Goal: Information Seeking & Learning: Find specific fact

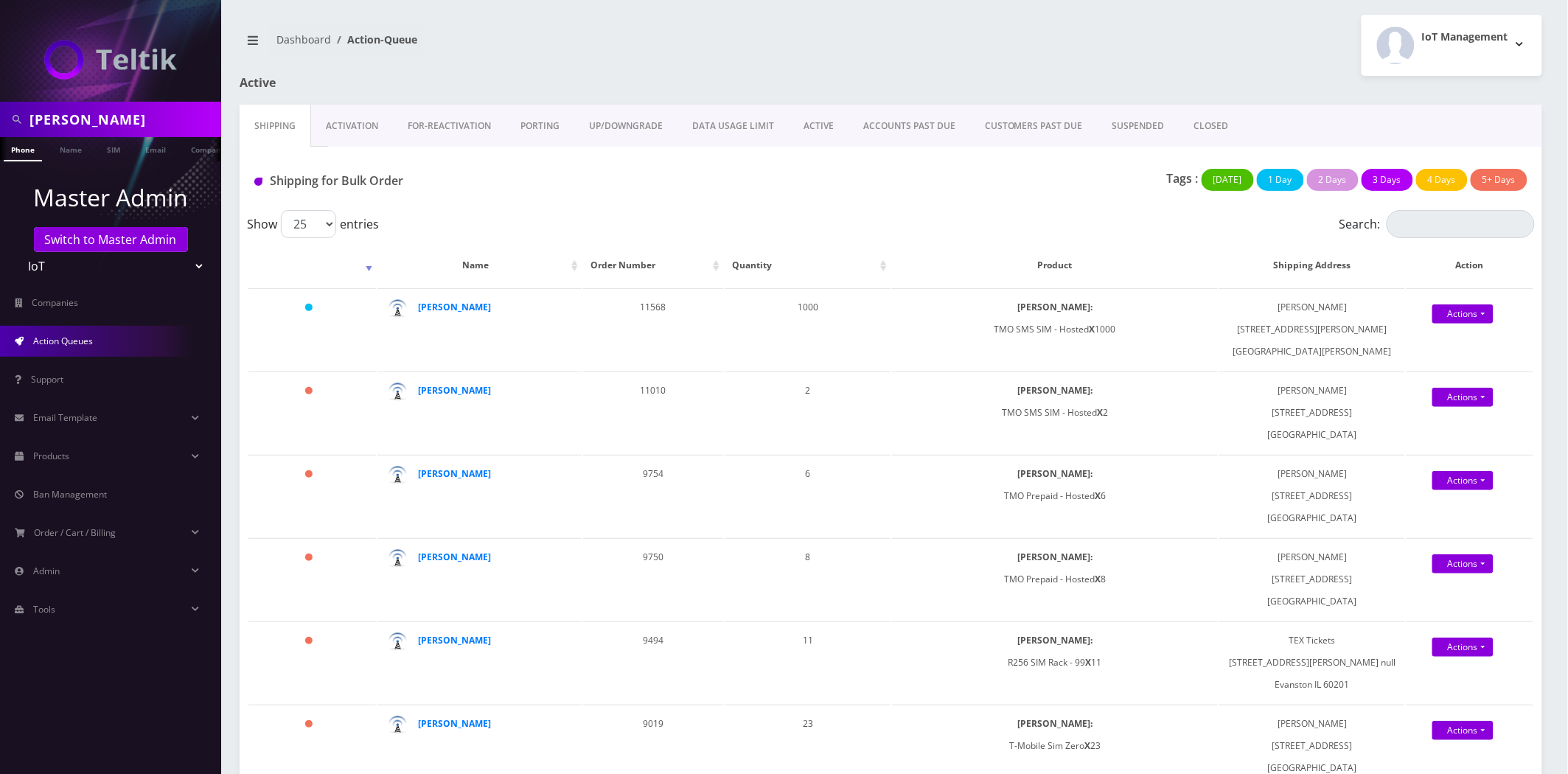
click at [147, 120] on input "gera" at bounding box center [124, 119] width 188 height 28
click at [145, 120] on input "gera" at bounding box center [124, 119] width 188 height 28
type input "[PERSON_NAME]"
click at [77, 153] on link "Name" at bounding box center [71, 149] width 37 height 25
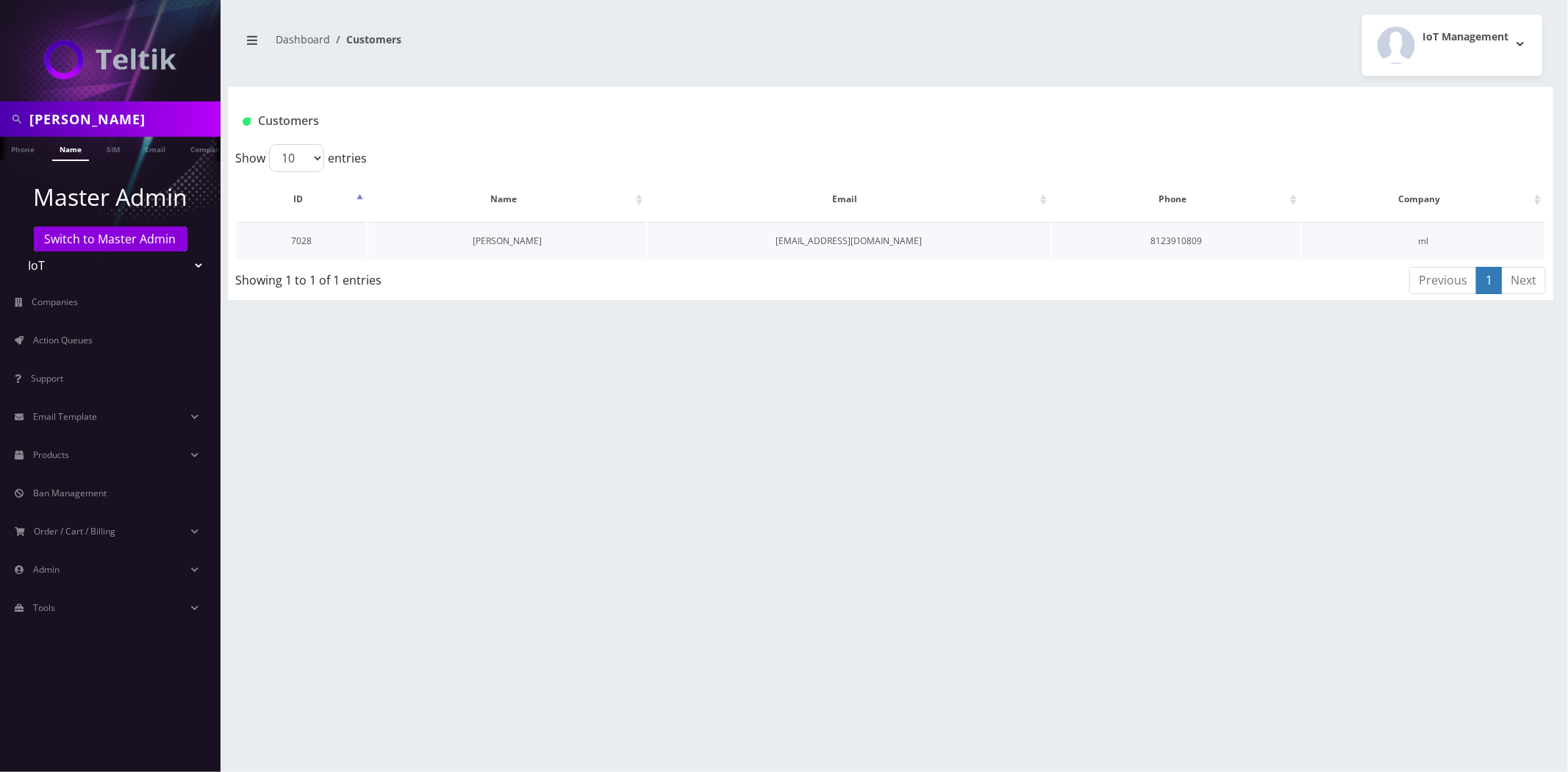
click at [513, 239] on link "[PERSON_NAME]" at bounding box center [507, 241] width 69 height 13
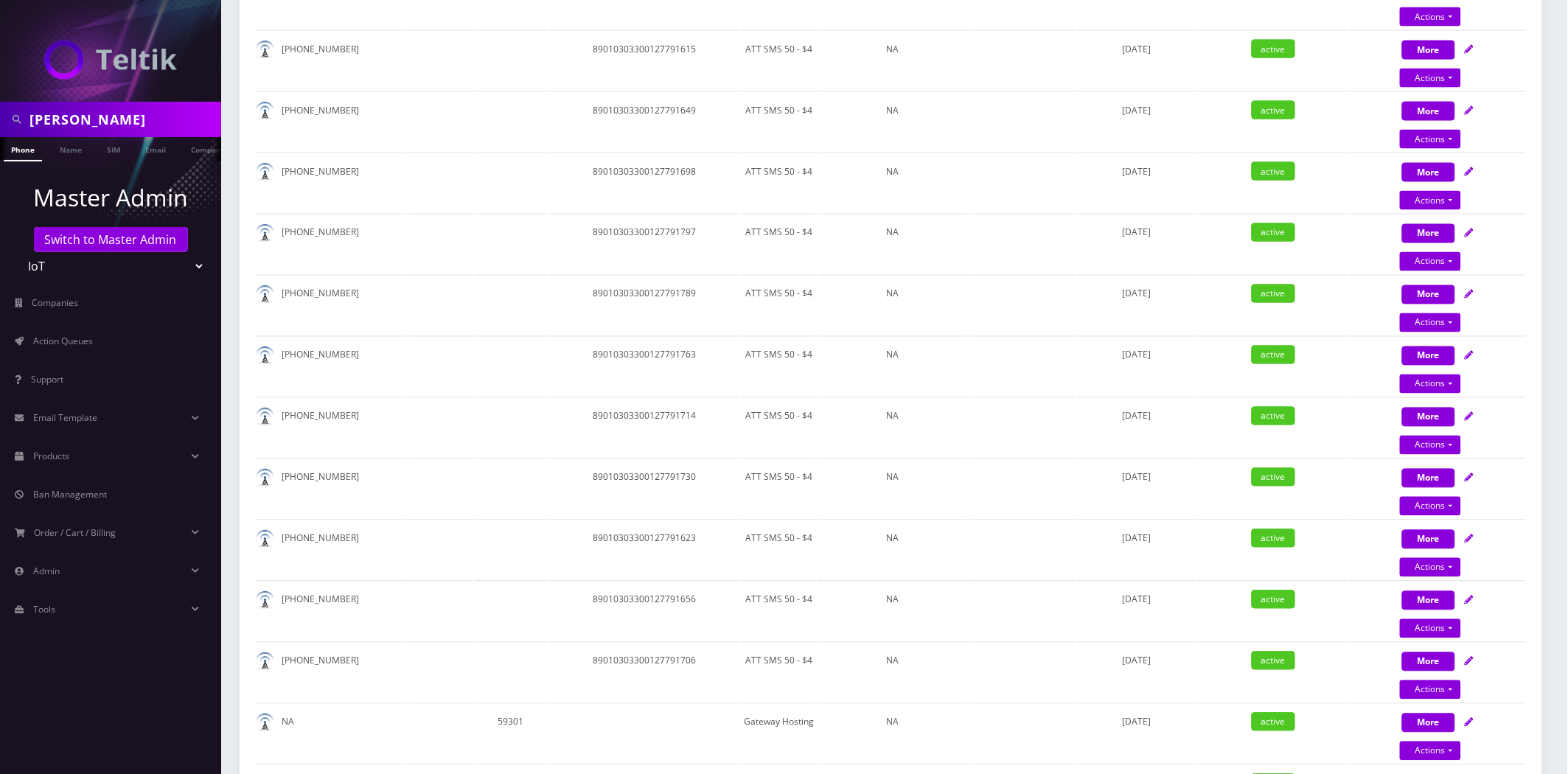
scroll to position [409, 0]
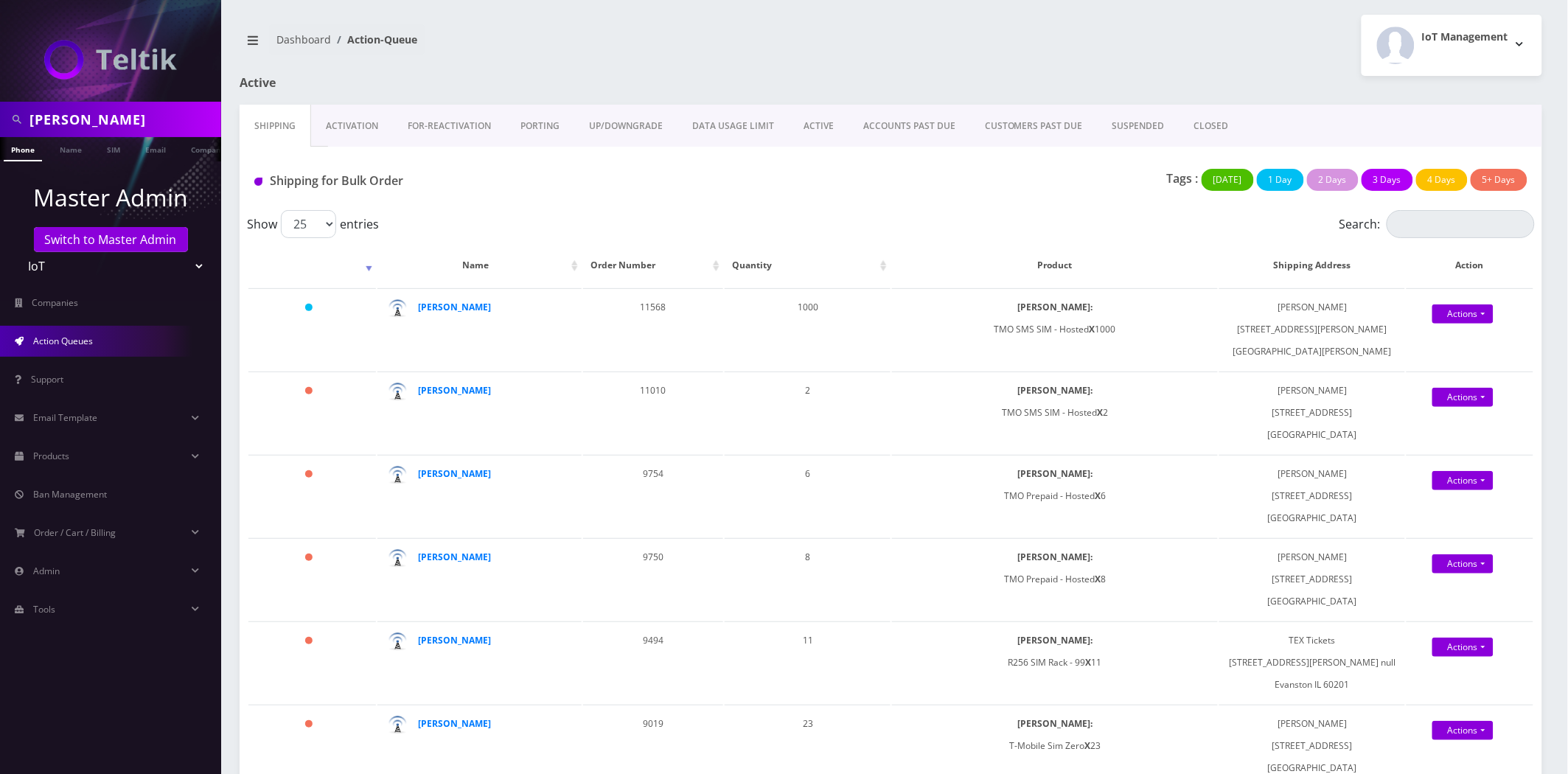
click at [39, 116] on input "Mark Levenda" at bounding box center [124, 119] width 188 height 28
click at [41, 116] on input "Mark Levenda" at bounding box center [124, 119] width 188 height 28
click at [41, 116] on input "[PERSON_NAME]" at bounding box center [124, 119] width 188 height 28
click at [69, 153] on link "Name" at bounding box center [71, 149] width 37 height 25
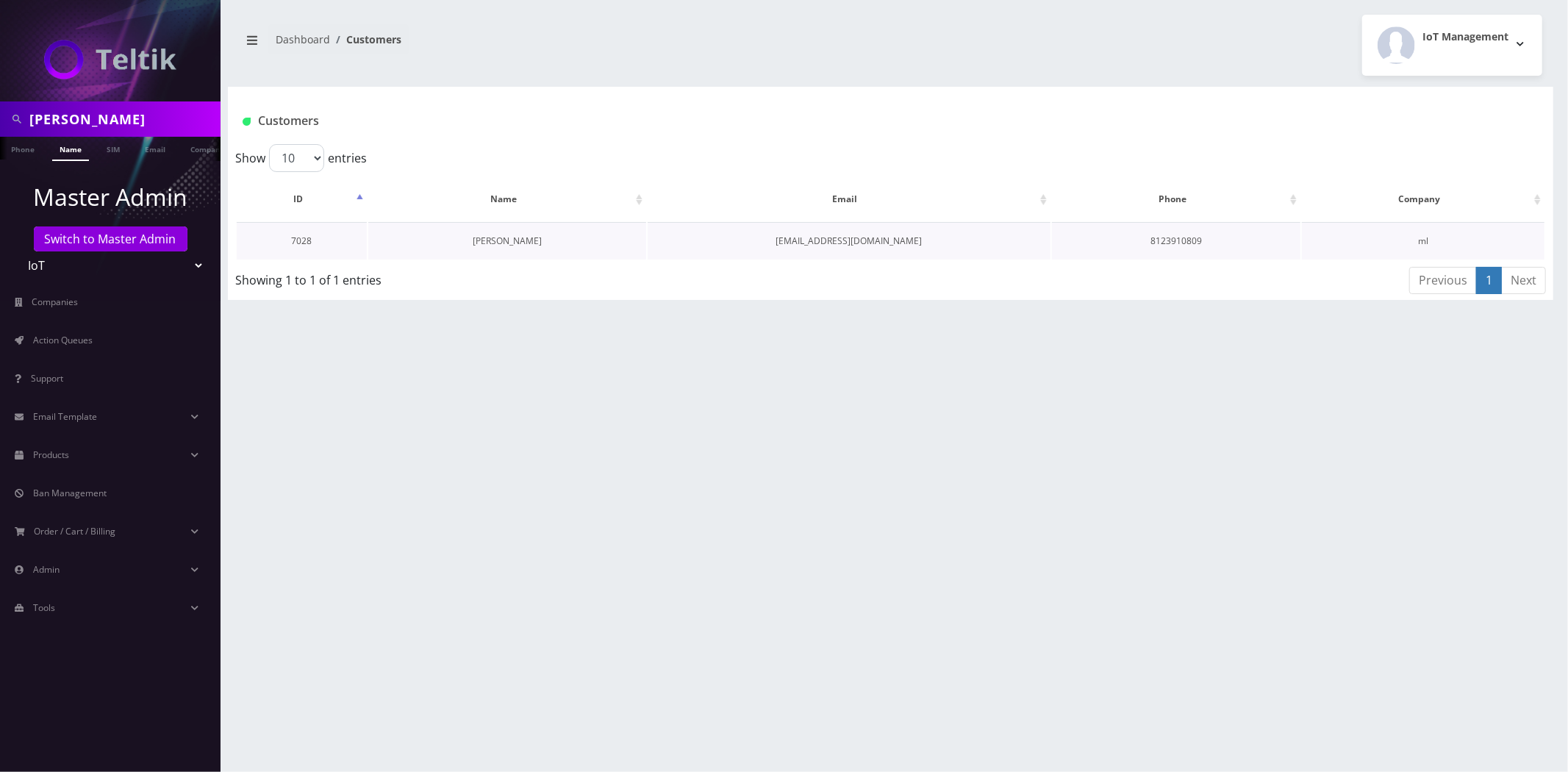
click at [524, 240] on link "[PERSON_NAME]" at bounding box center [507, 241] width 69 height 13
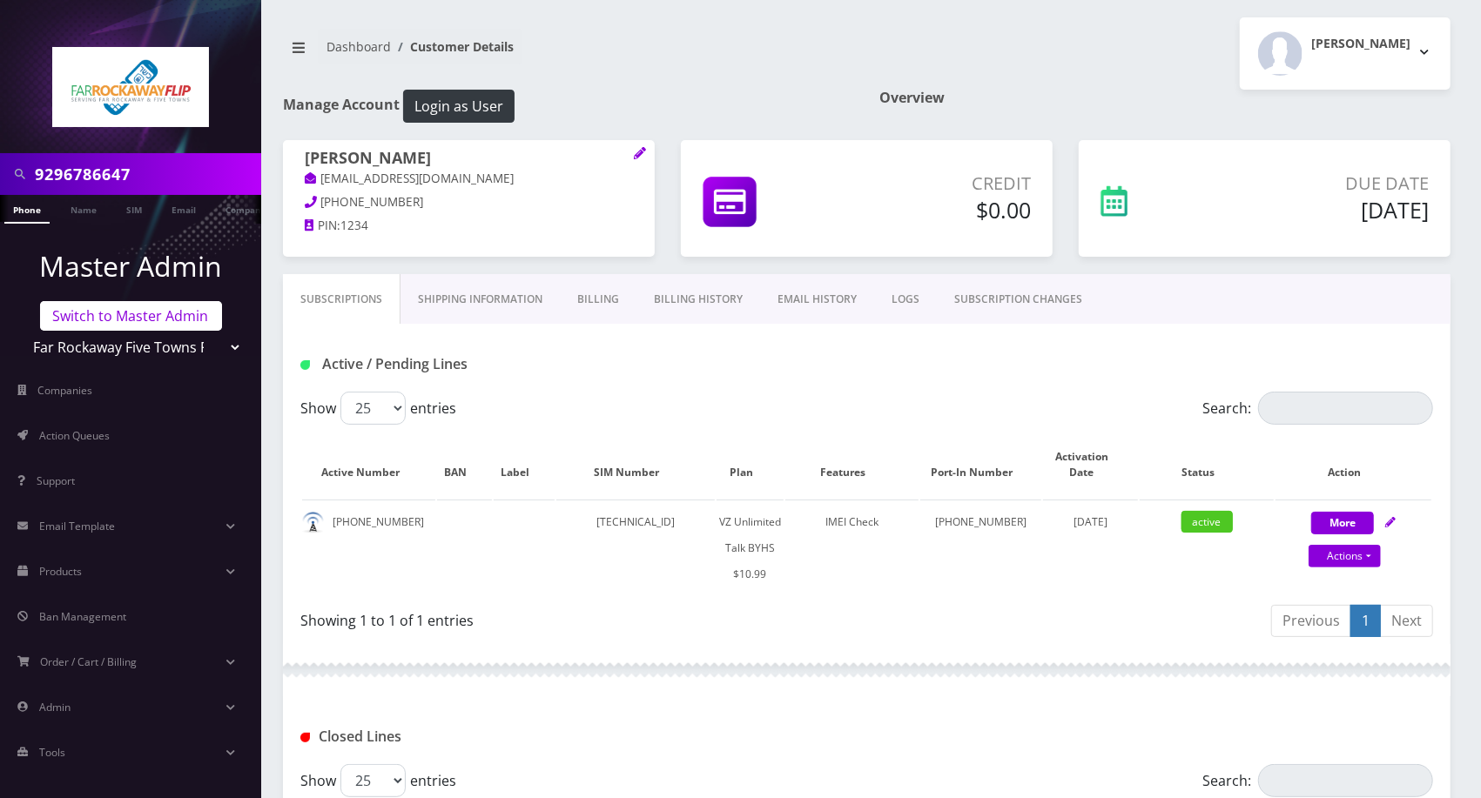
click at [97, 322] on link "Switch to Master Admin" at bounding box center [131, 316] width 182 height 30
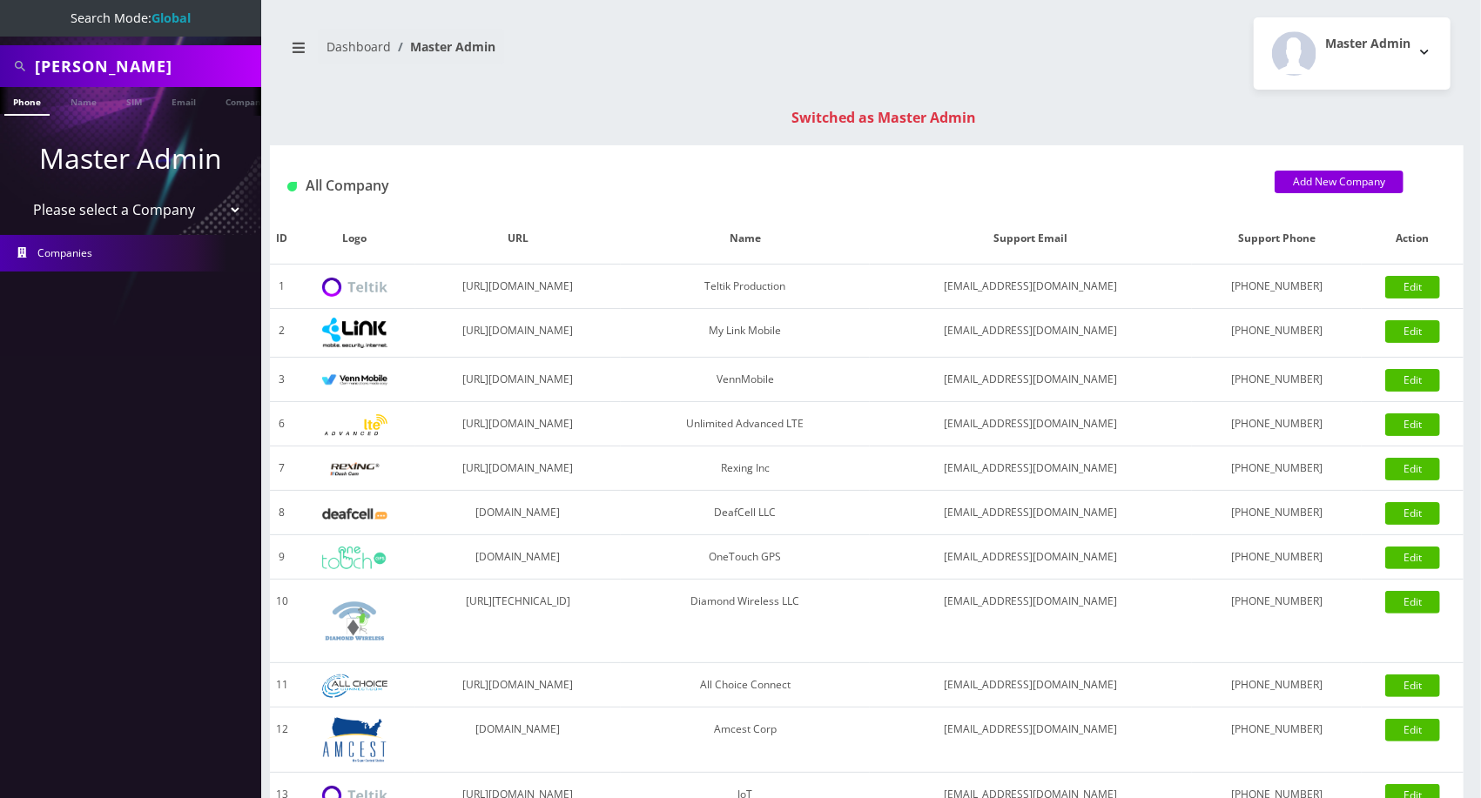
click at [118, 205] on select "Please select a Company Teltik Production My Link Mobile VennMobile Unlimited A…" at bounding box center [131, 209] width 222 height 33
select select "13"
click at [20, 193] on select "Please select a Company Teltik Production My Link Mobile VennMobile Unlimited A…" at bounding box center [131, 209] width 222 height 33
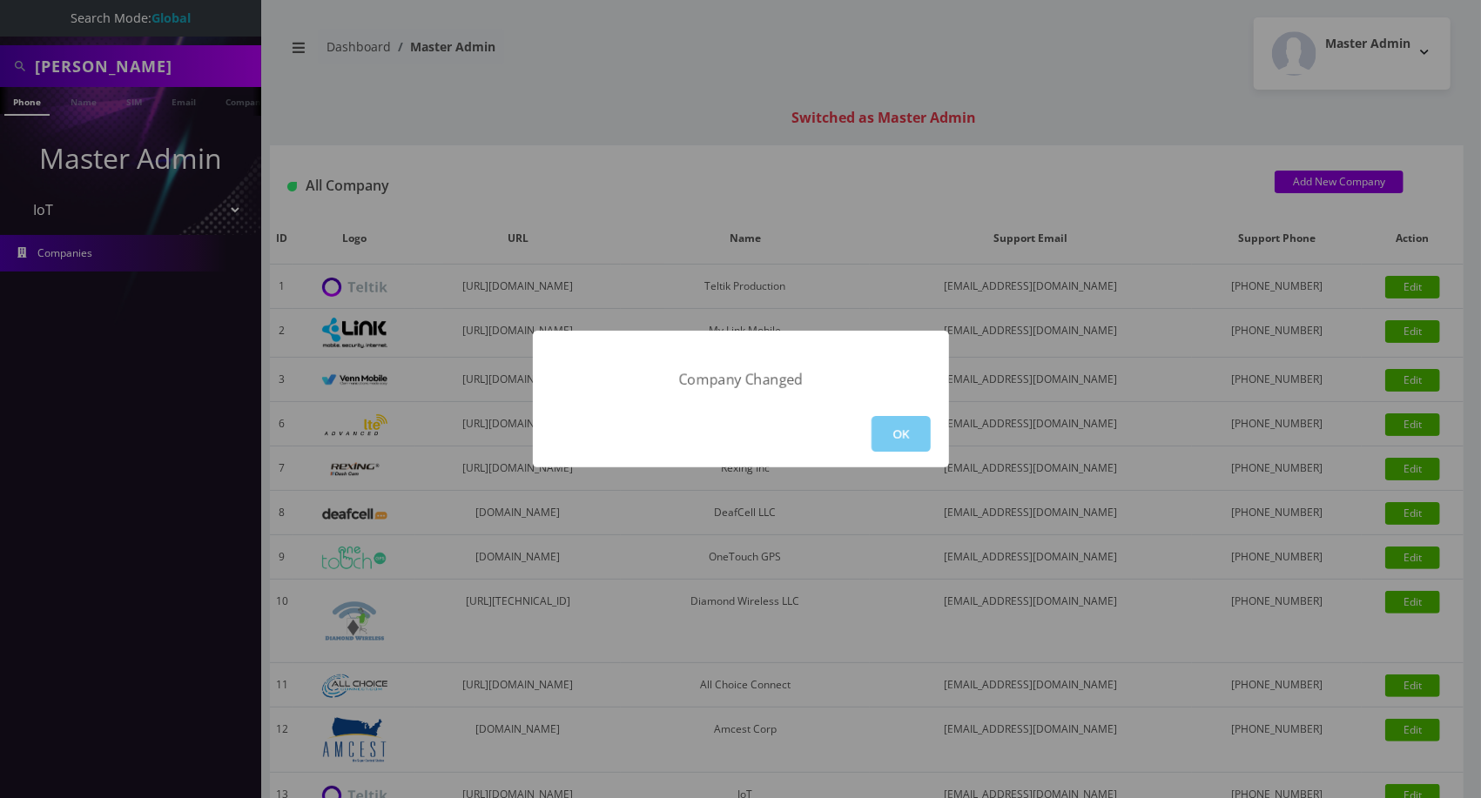
click at [902, 431] on button "OK" at bounding box center [900, 434] width 59 height 36
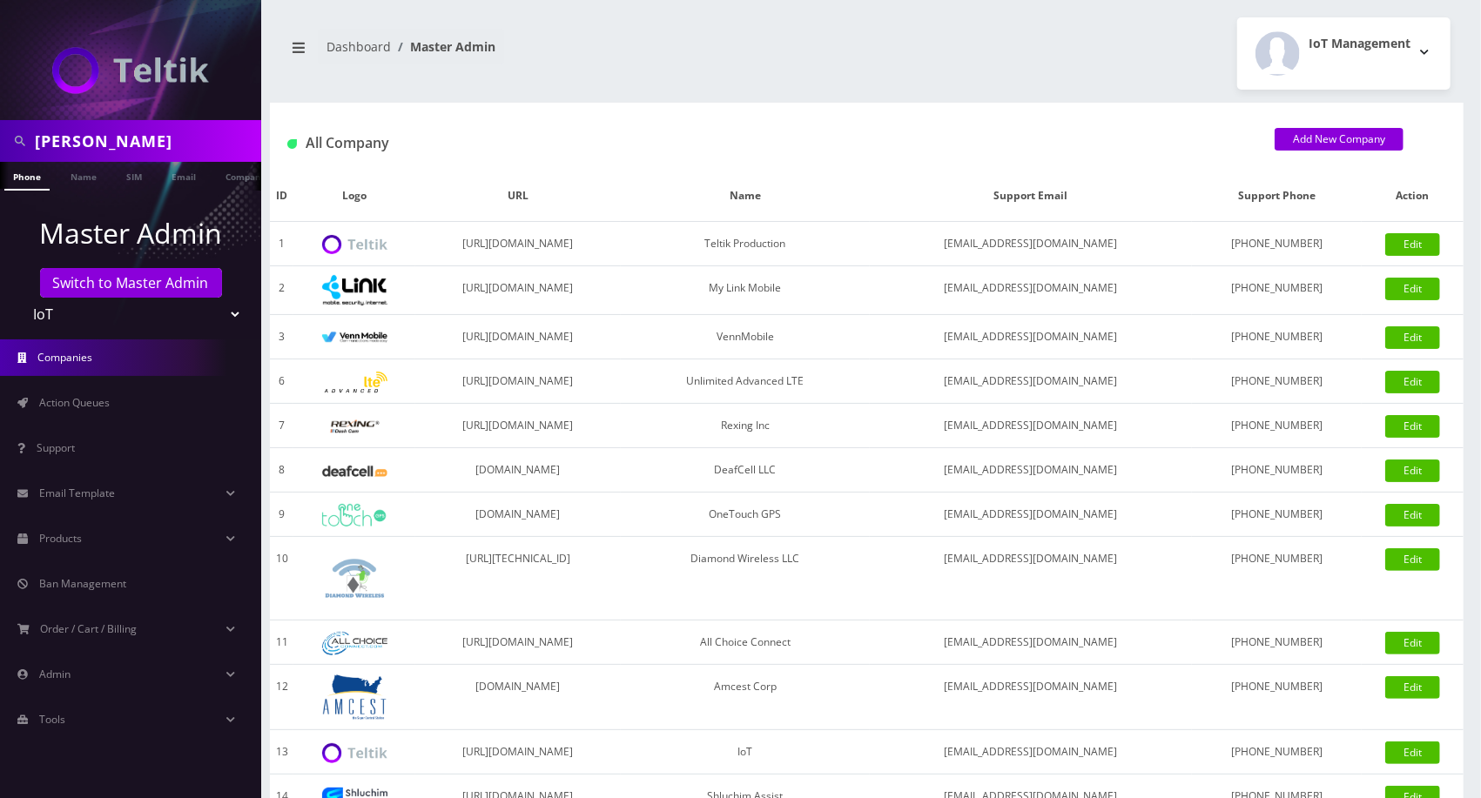
click at [139, 142] on input "[PERSON_NAME]" at bounding box center [146, 140] width 222 height 33
click at [131, 184] on link "SIM" at bounding box center [134, 176] width 33 height 29
drag, startPoint x: 111, startPoint y: 184, endPoint x: 56, endPoint y: 186, distance: 54.9
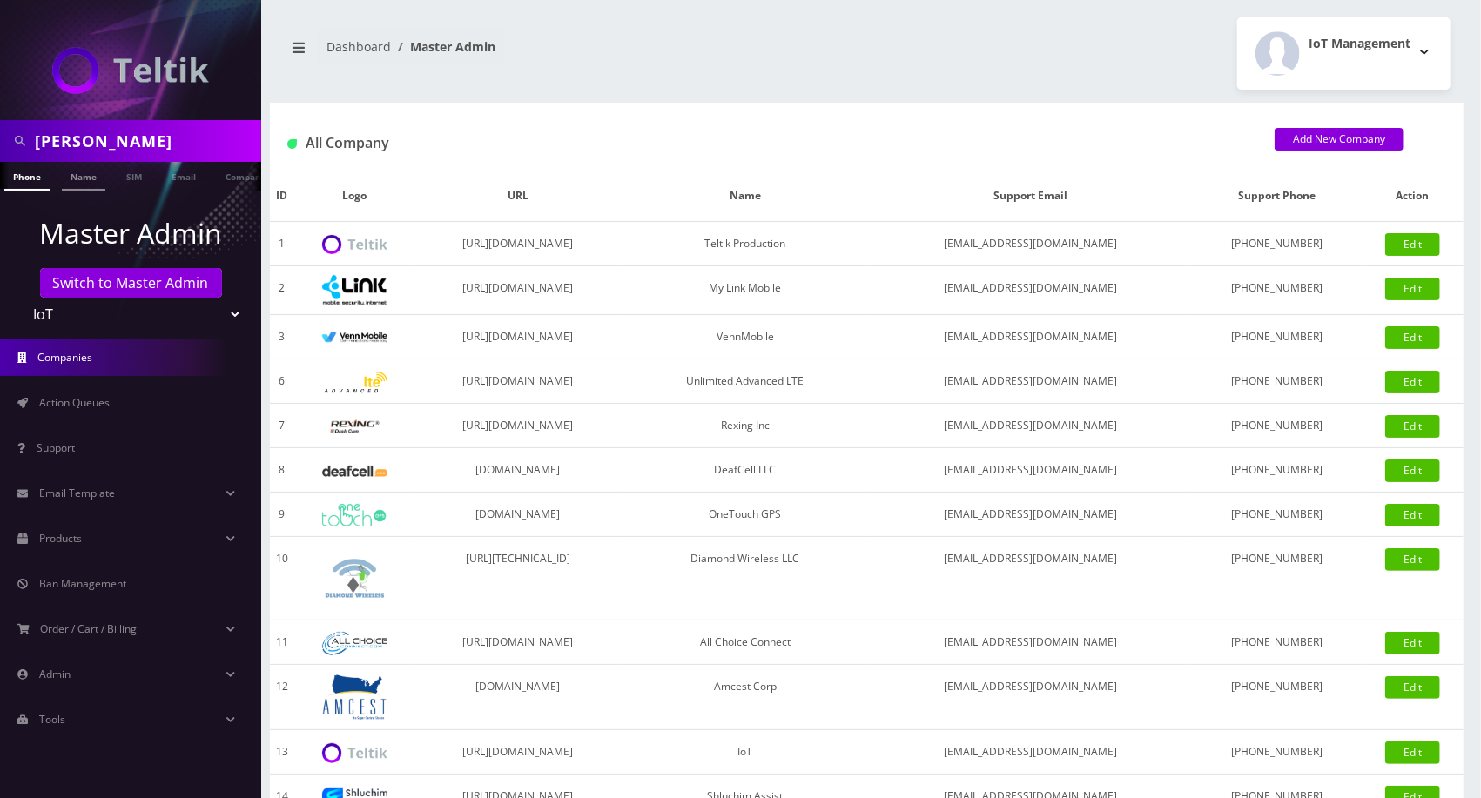
click at [108, 184] on ul "Phone Name SIM Email Company Customer" at bounding box center [130, 176] width 261 height 29
click at [70, 175] on link "Name" at bounding box center [84, 176] width 44 height 29
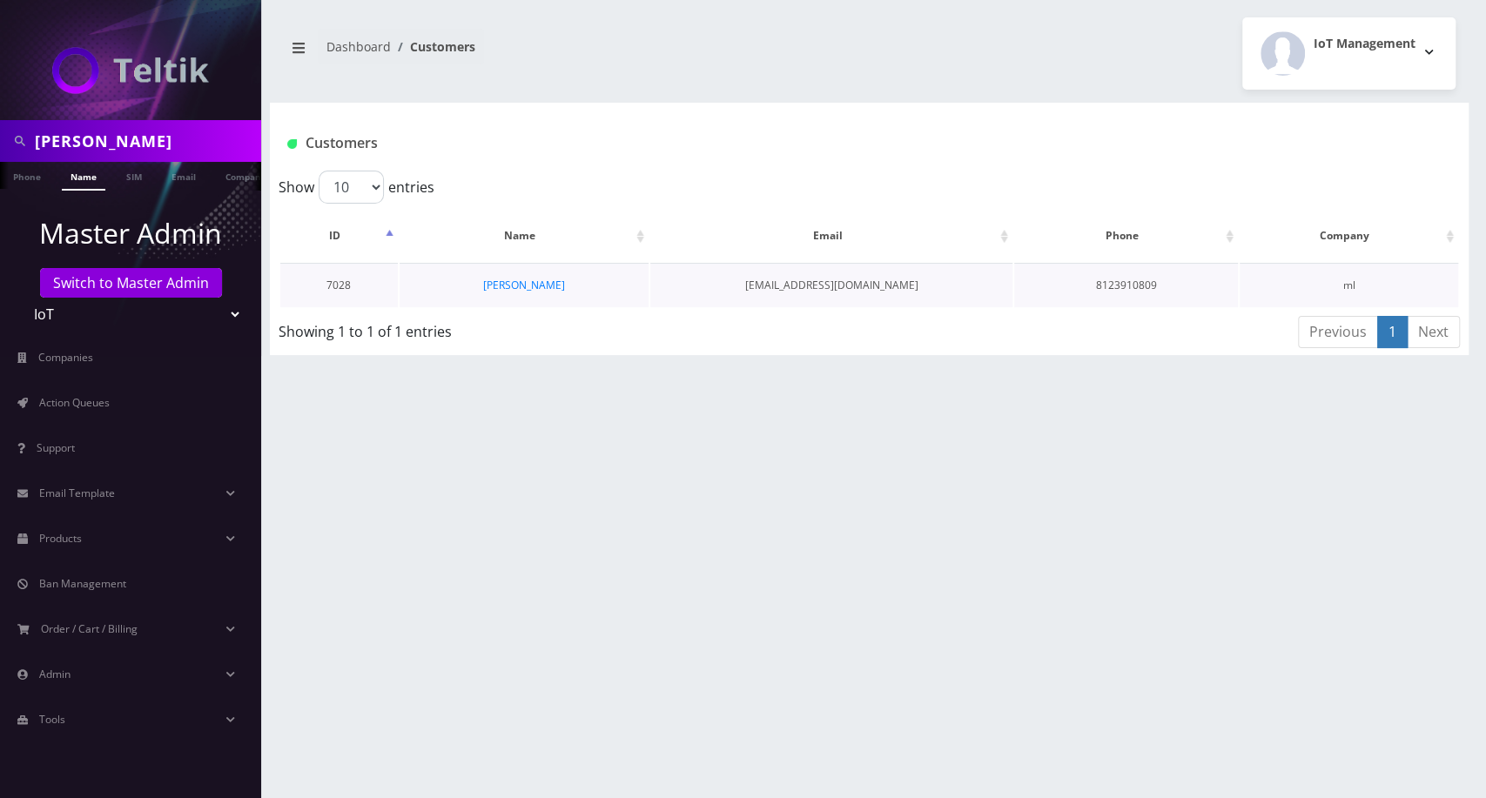
drag, startPoint x: 518, startPoint y: 268, endPoint x: 514, endPoint y: 296, distance: 28.2
click at [519, 268] on td "[PERSON_NAME]" at bounding box center [525, 285] width 250 height 44
click at [514, 297] on td "[PERSON_NAME]" at bounding box center [525, 285] width 250 height 44
click at [515, 286] on link "[PERSON_NAME]" at bounding box center [524, 285] width 82 height 15
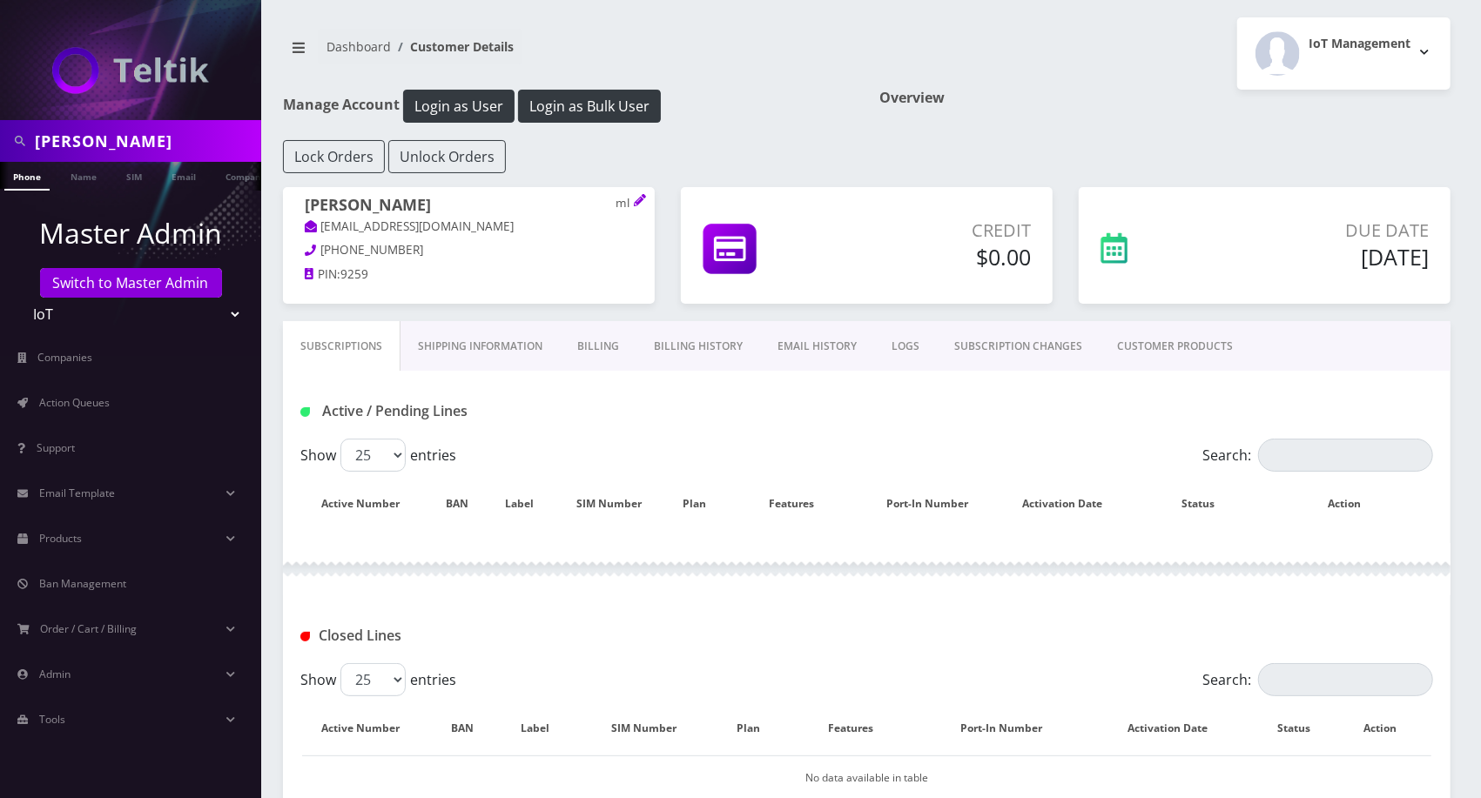
drag, startPoint x: 0, startPoint y: 0, endPoint x: 513, endPoint y: 359, distance: 626.1
click at [513, 359] on link "Shipping Information" at bounding box center [479, 346] width 159 height 50
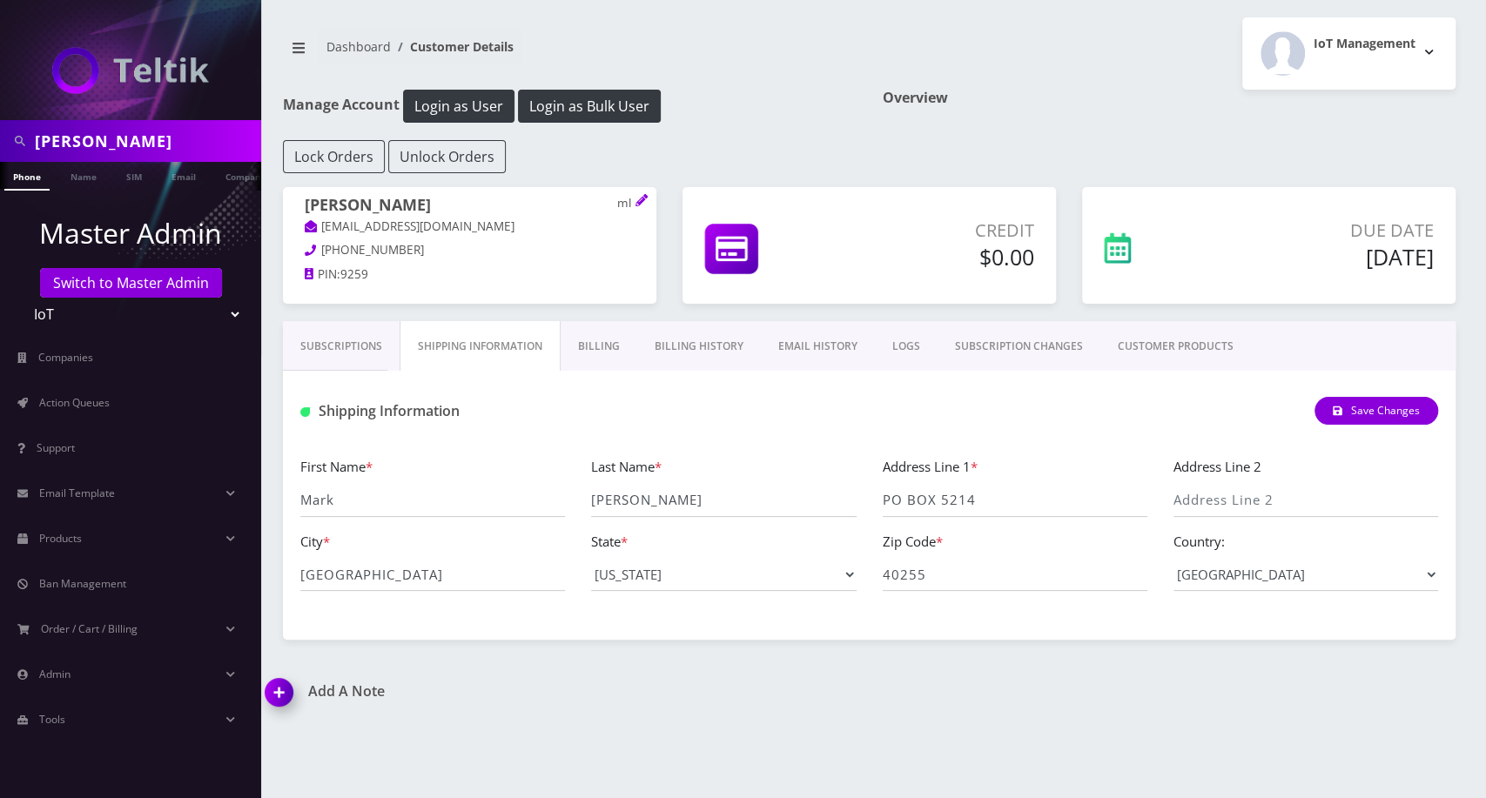
click at [592, 330] on link "Billing" at bounding box center [599, 346] width 77 height 50
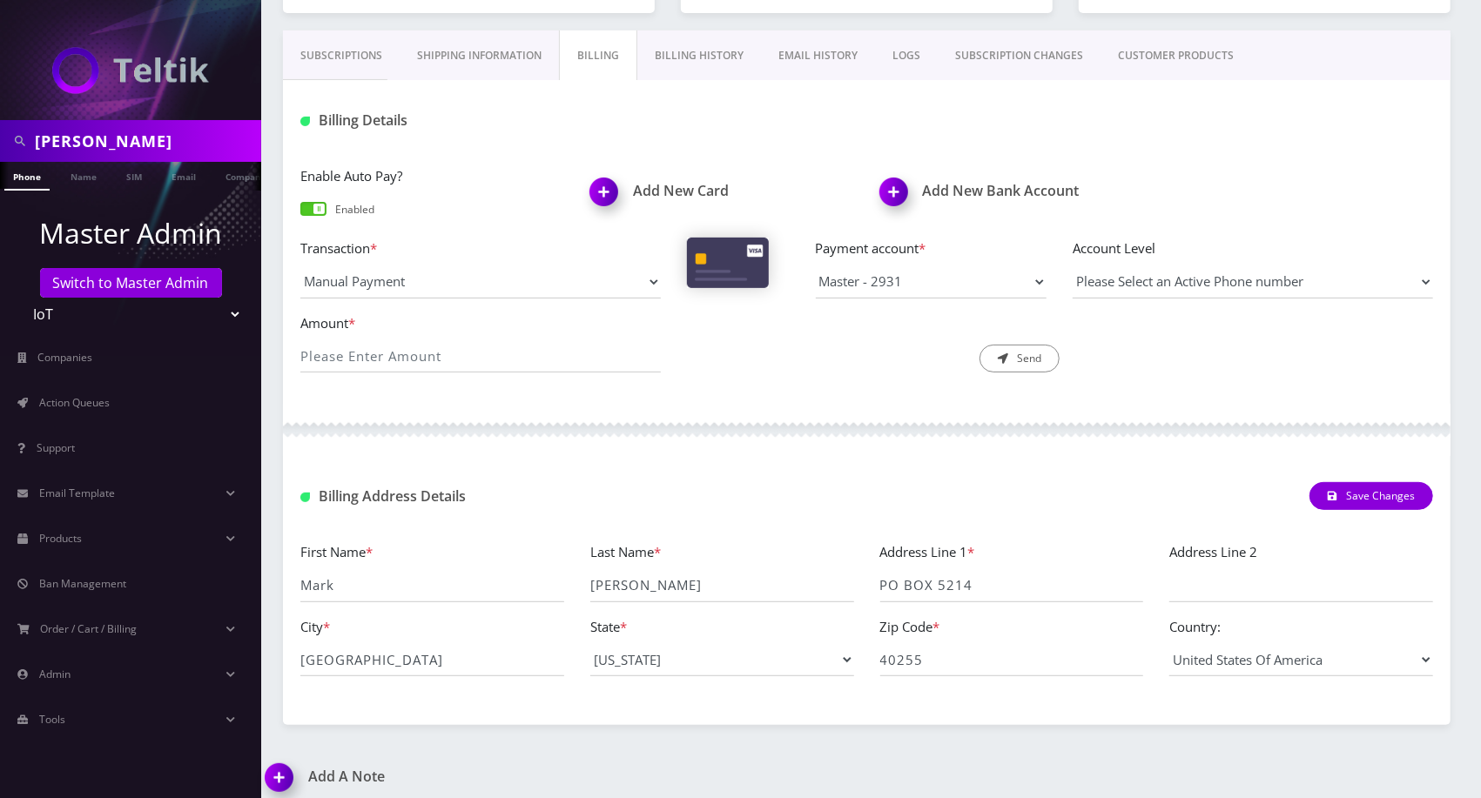
scroll to position [300, 0]
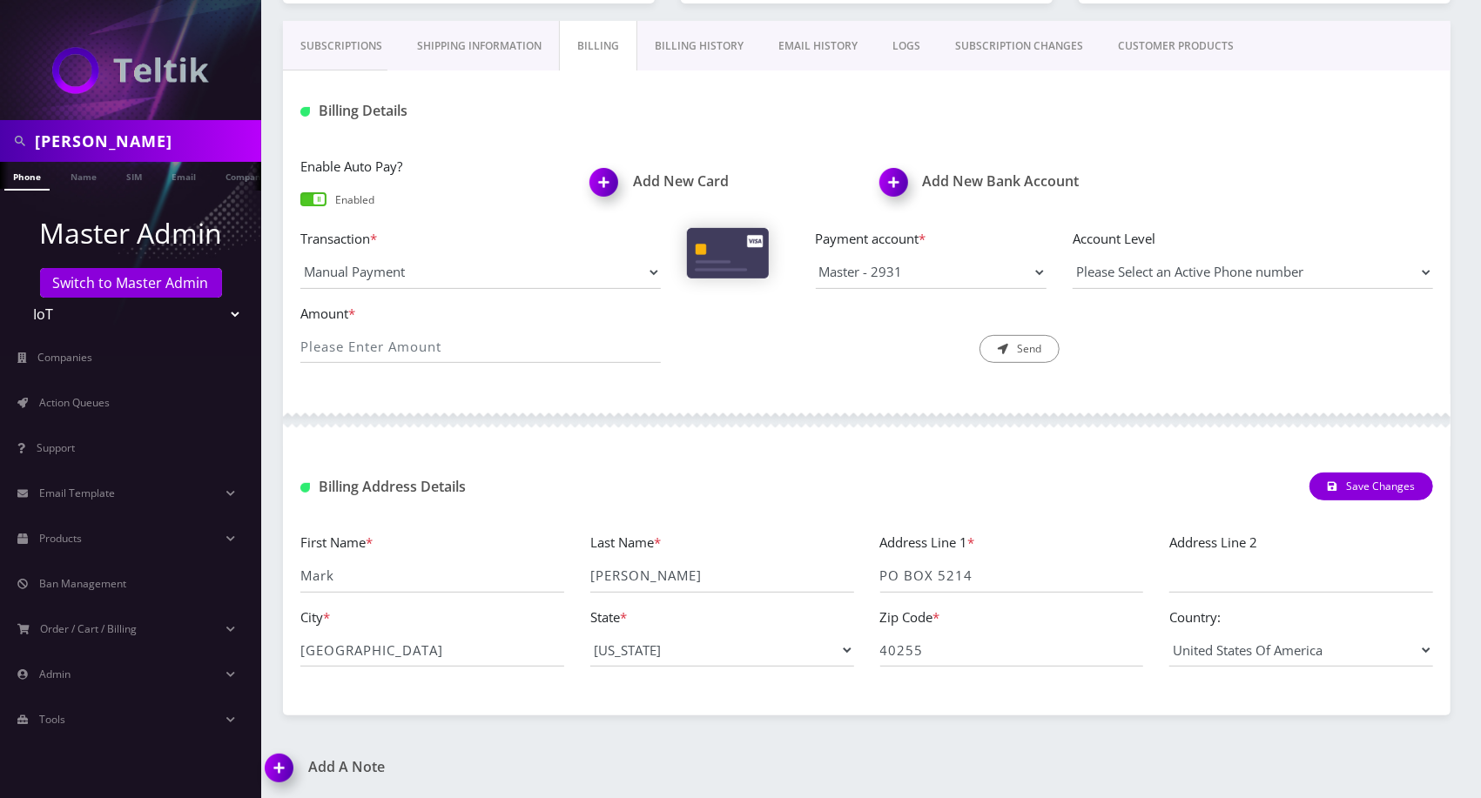
click at [151, 131] on input "Mark Levenda" at bounding box center [146, 140] width 222 height 33
click at [150, 132] on input "Mark Levenda" at bounding box center [146, 140] width 222 height 33
drag, startPoint x: 149, startPoint y: 132, endPoint x: 153, endPoint y: 148, distance: 16.3
click at [149, 133] on input "Mark Levenda" at bounding box center [146, 140] width 222 height 33
paste input "Dan@tktadvisor.com"
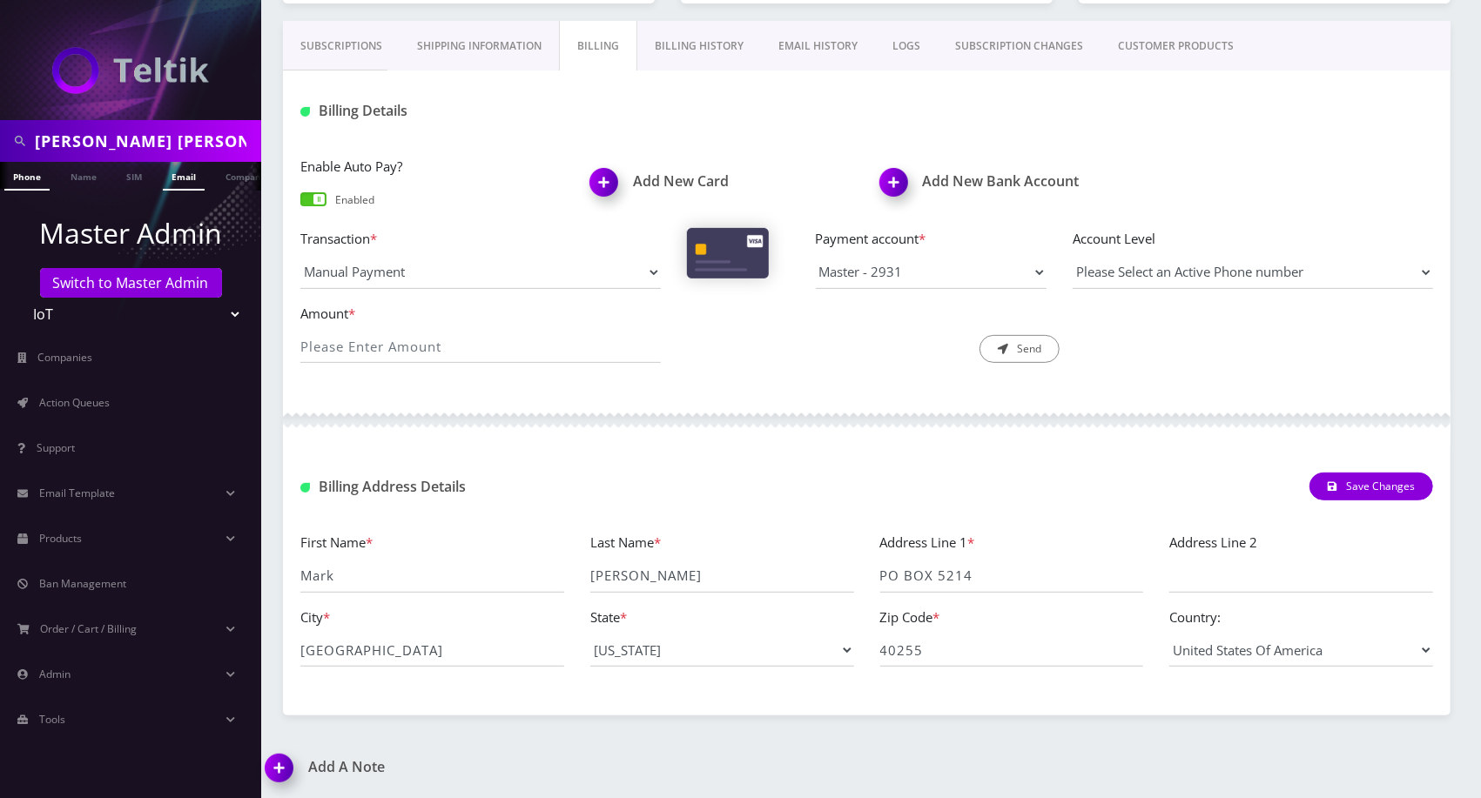
scroll to position [0, 22]
type input "Mark Dan@tktadvisor.com"
click at [171, 180] on link "Email" at bounding box center [184, 176] width 42 height 29
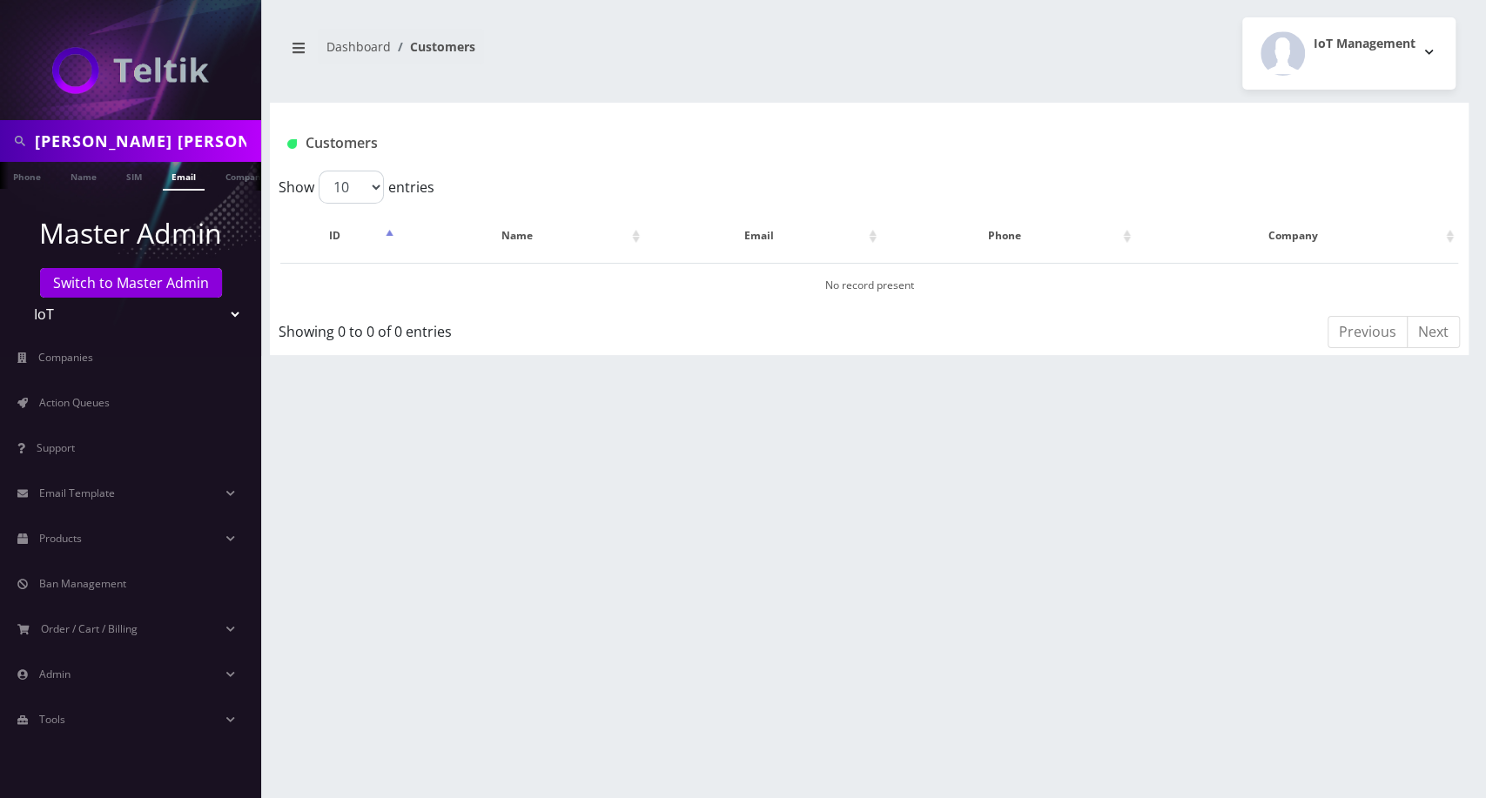
click at [31, 138] on div "[PERSON_NAME] [PERSON_NAME][EMAIL_ADDRESS][DOMAIN_NAME]" at bounding box center [130, 140] width 252 height 33
click at [236, 139] on input "[PERSON_NAME] [PERSON_NAME][EMAIL_ADDRESS][DOMAIN_NAME]" at bounding box center [146, 140] width 222 height 33
click at [139, 178] on link "Email" at bounding box center [142, 176] width 42 height 29
drag, startPoint x: 84, startPoint y: 142, endPoint x: -210, endPoint y: 145, distance: 293.3
click at [0, 145] on html "[PERSON_NAME] [PERSON_NAME][EMAIL_ADDRESS][DOMAIN_NAME] Phone Name SIM Email Co…" at bounding box center [743, 399] width 1486 height 798
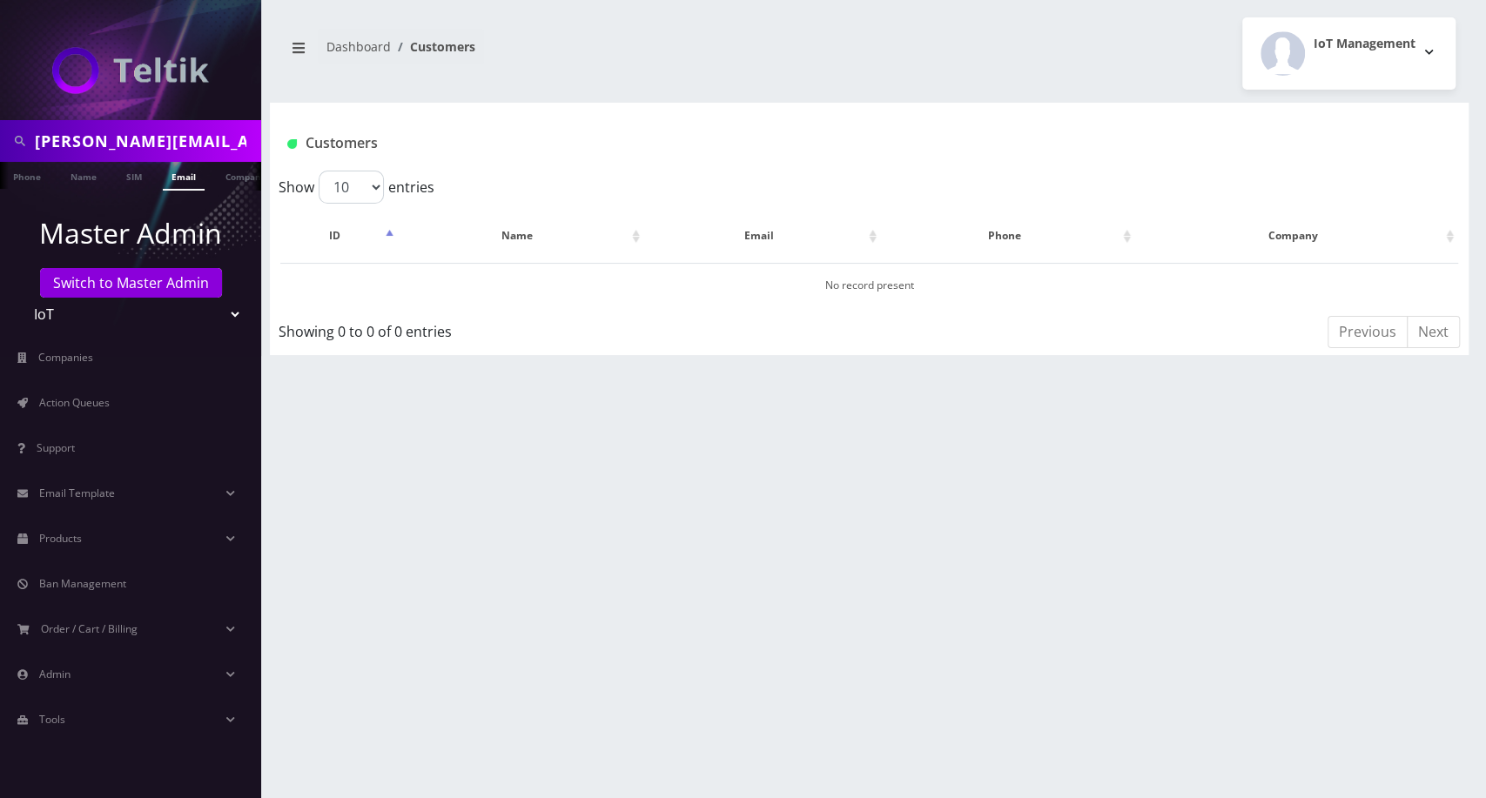
type input "[PERSON_NAME][EMAIL_ADDRESS][DOMAIN_NAME]"
click at [170, 167] on link "Email" at bounding box center [184, 176] width 42 height 29
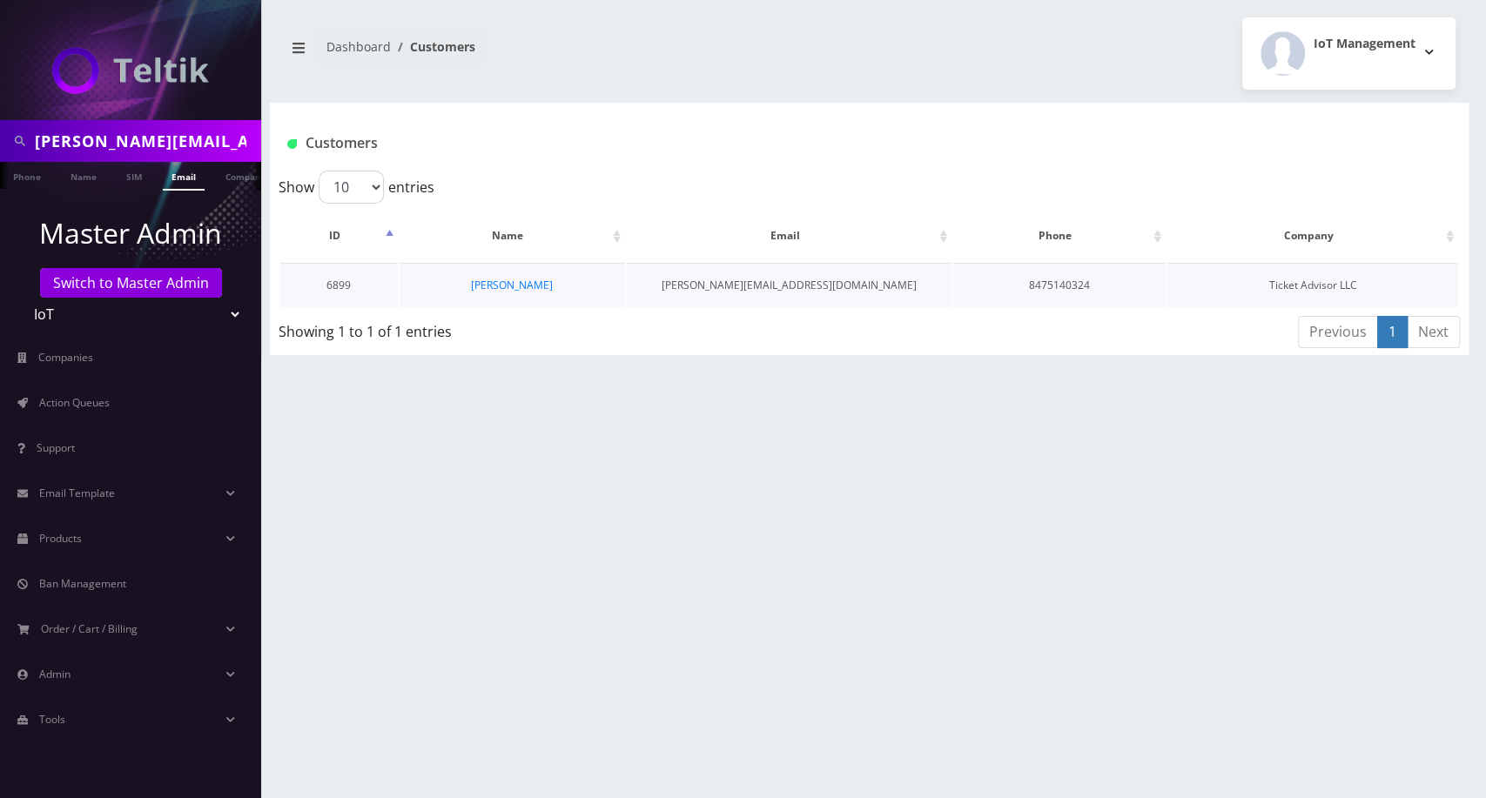
click at [499, 275] on td "[PERSON_NAME]" at bounding box center [513, 285] width 226 height 44
click at [500, 278] on link "Dan Bednyak" at bounding box center [512, 285] width 82 height 15
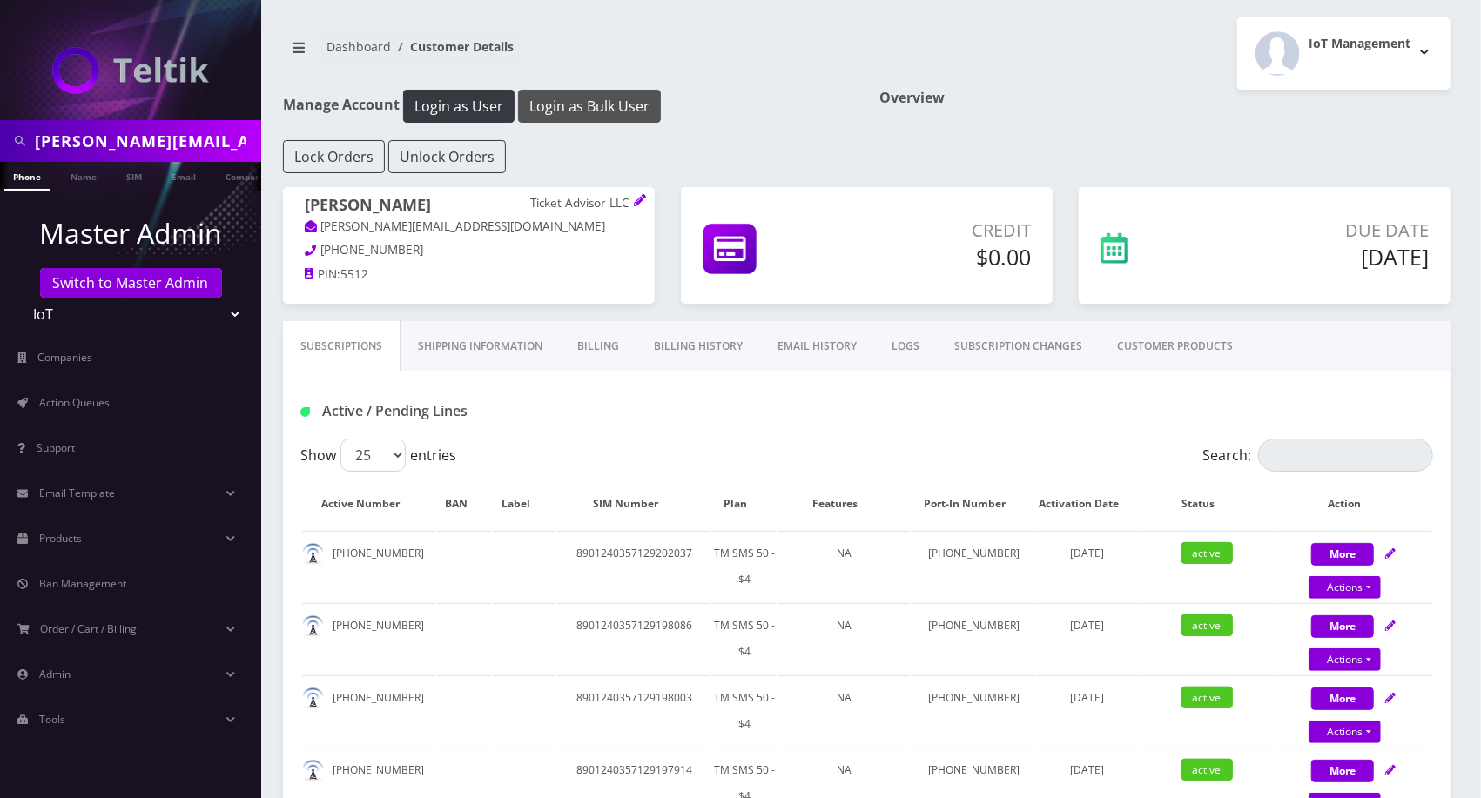
click at [548, 103] on button "Login as Bulk User" at bounding box center [589, 106] width 143 height 33
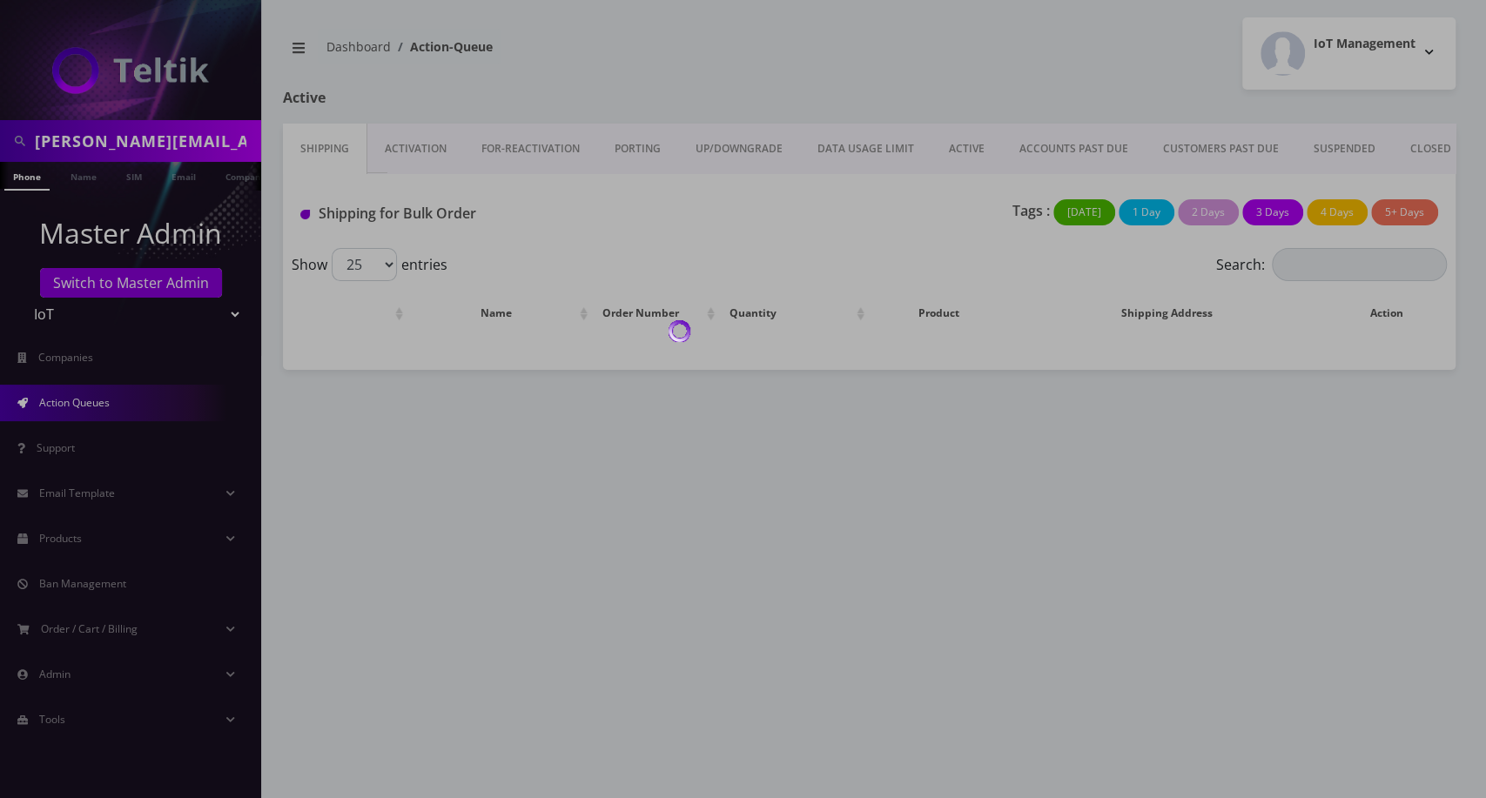
click at [128, 141] on div at bounding box center [743, 399] width 1486 height 798
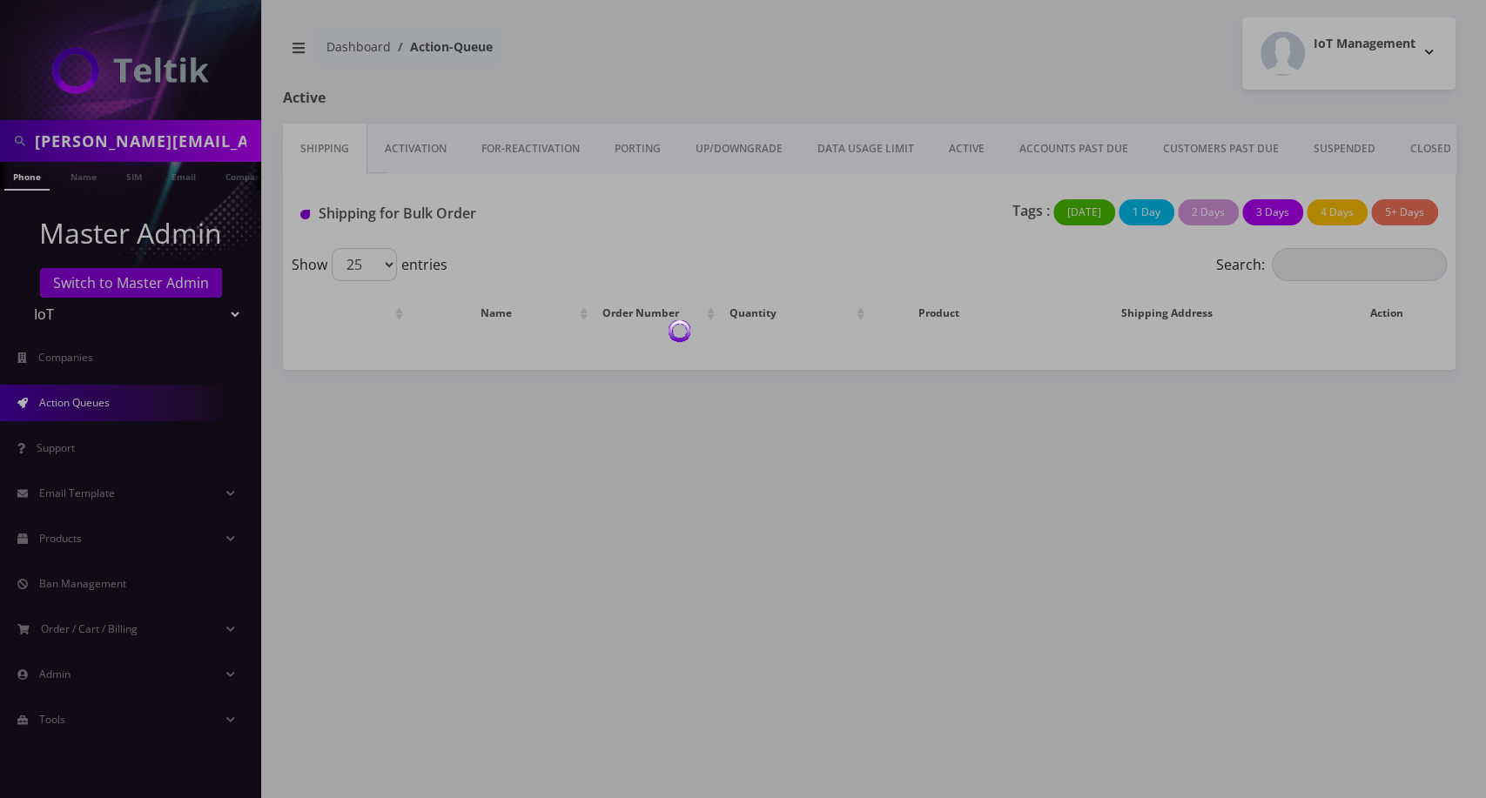
click at [128, 141] on div at bounding box center [743, 399] width 1486 height 798
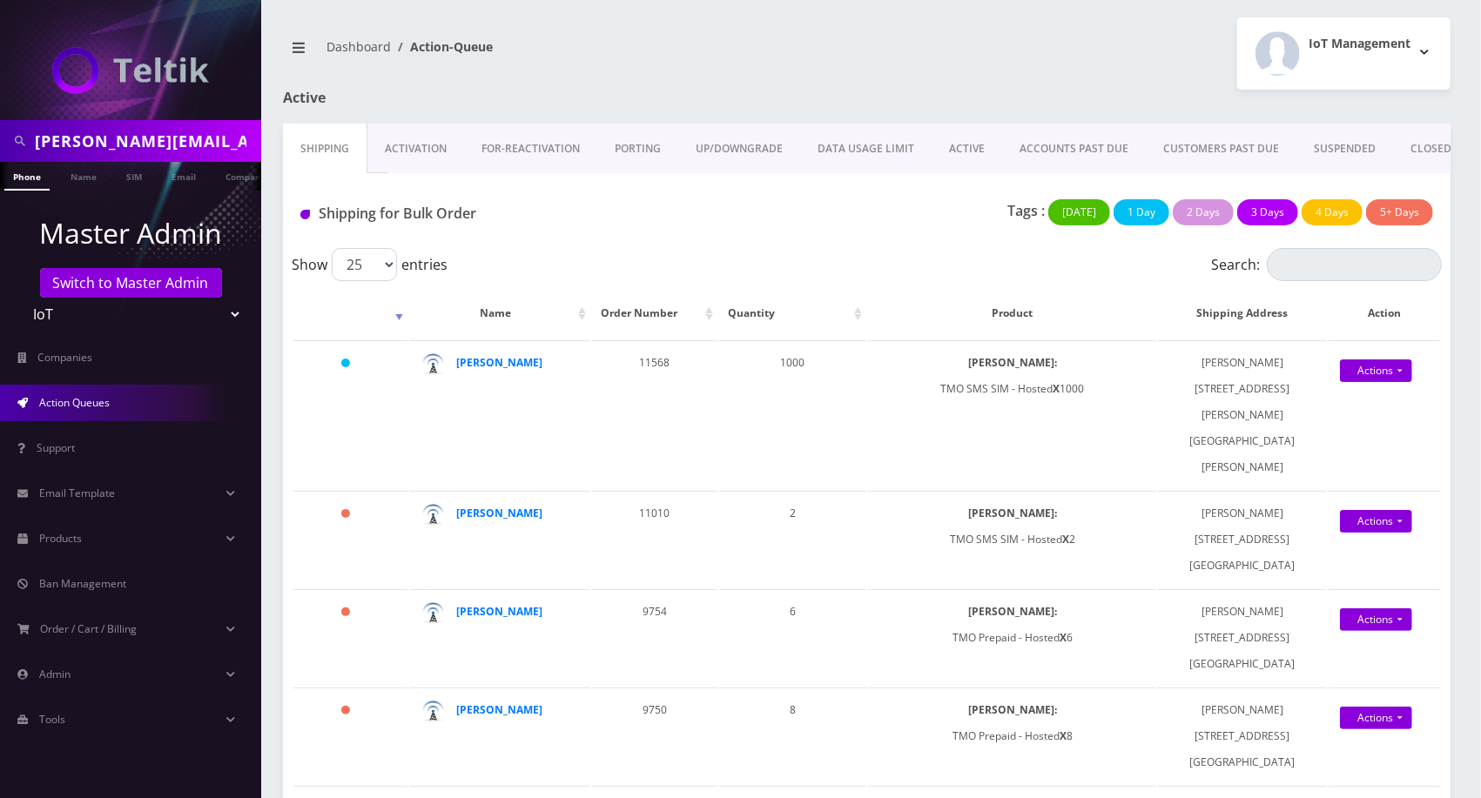
click at [136, 139] on input "[PERSON_NAME][EMAIL_ADDRESS][DOMAIN_NAME]" at bounding box center [146, 140] width 222 height 33
click at [136, 138] on input "[PERSON_NAME][EMAIL_ADDRESS][DOMAIN_NAME]" at bounding box center [146, 140] width 222 height 33
click at [133, 138] on input "[PERSON_NAME][EMAIL_ADDRESS][DOMAIN_NAME]" at bounding box center [146, 140] width 222 height 33
type input "[PERSON_NAME]"
click at [76, 185] on link "Name" at bounding box center [84, 176] width 44 height 29
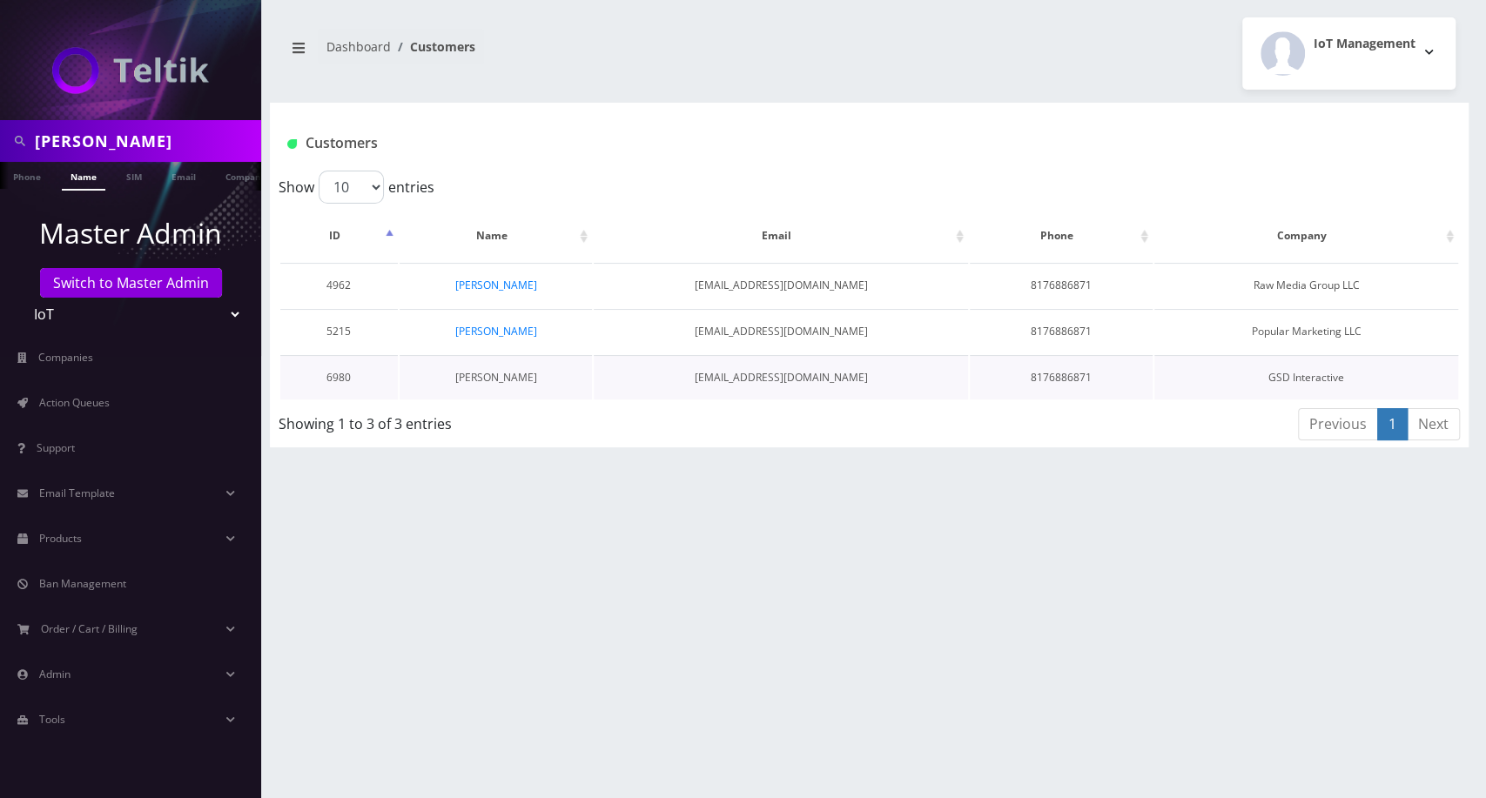
click at [488, 373] on link "[PERSON_NAME]" at bounding box center [495, 377] width 82 height 15
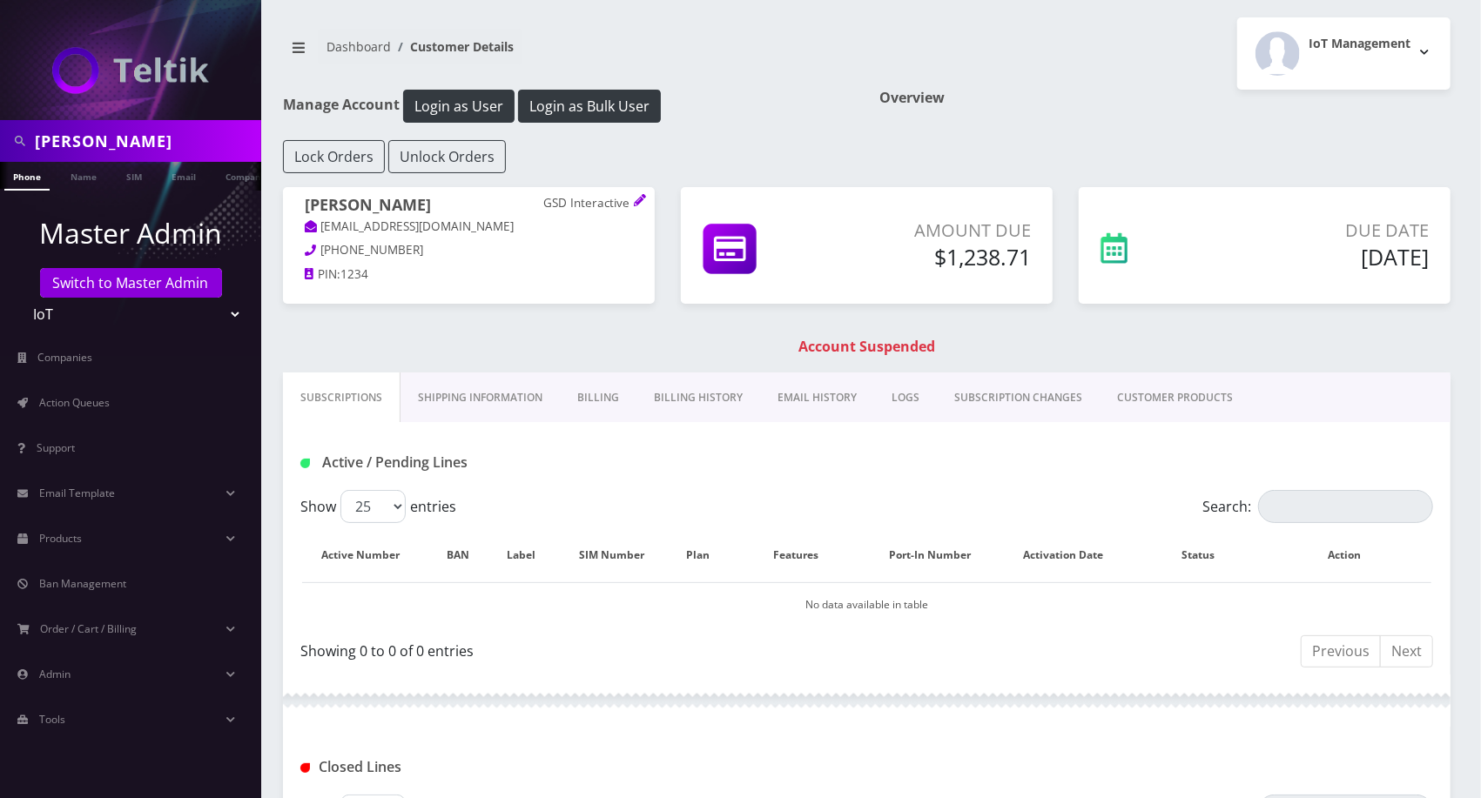
click at [474, 417] on link "Shipping Information" at bounding box center [479, 398] width 159 height 50
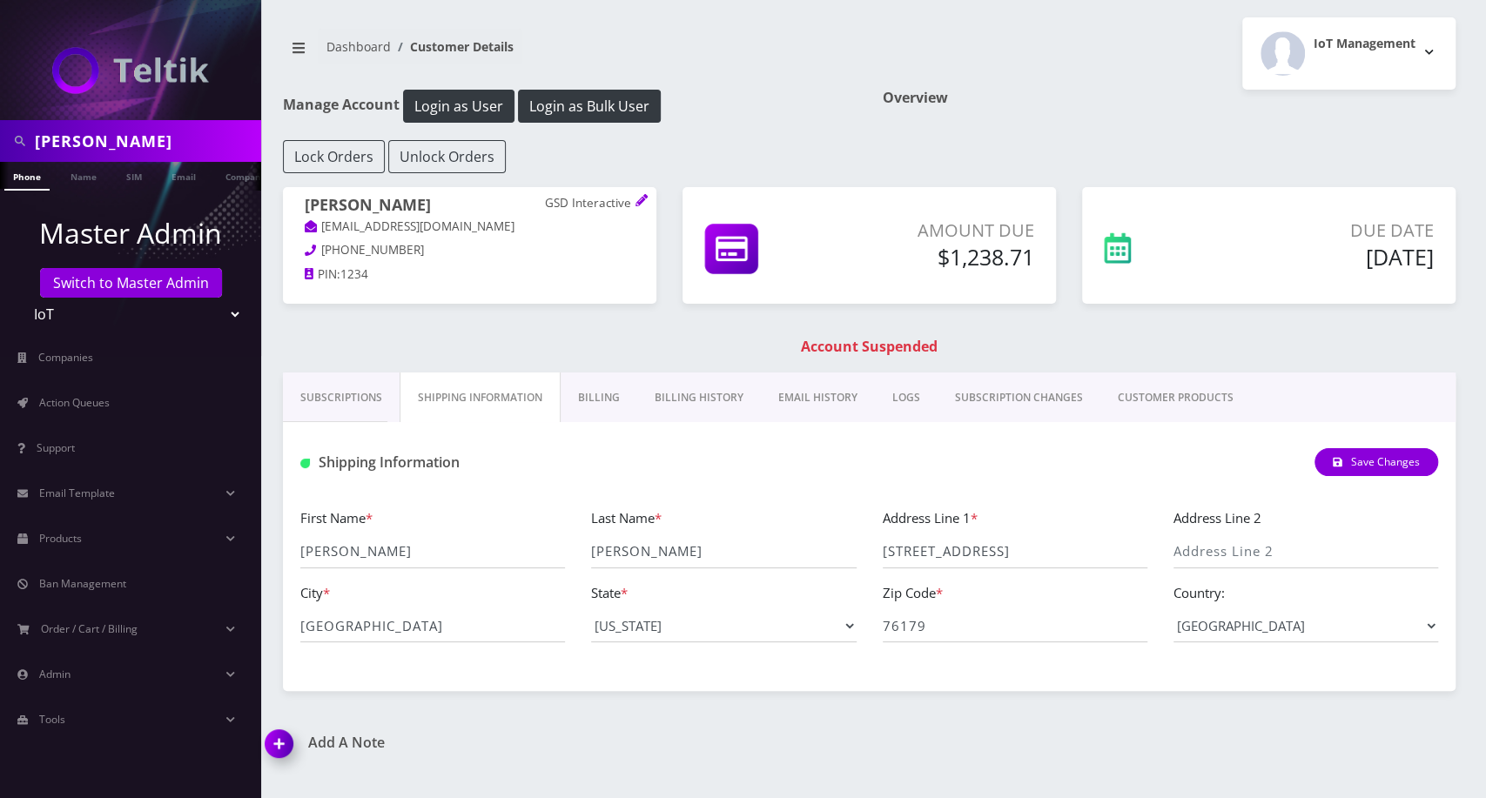
click at [578, 406] on link "Billing" at bounding box center [599, 398] width 77 height 50
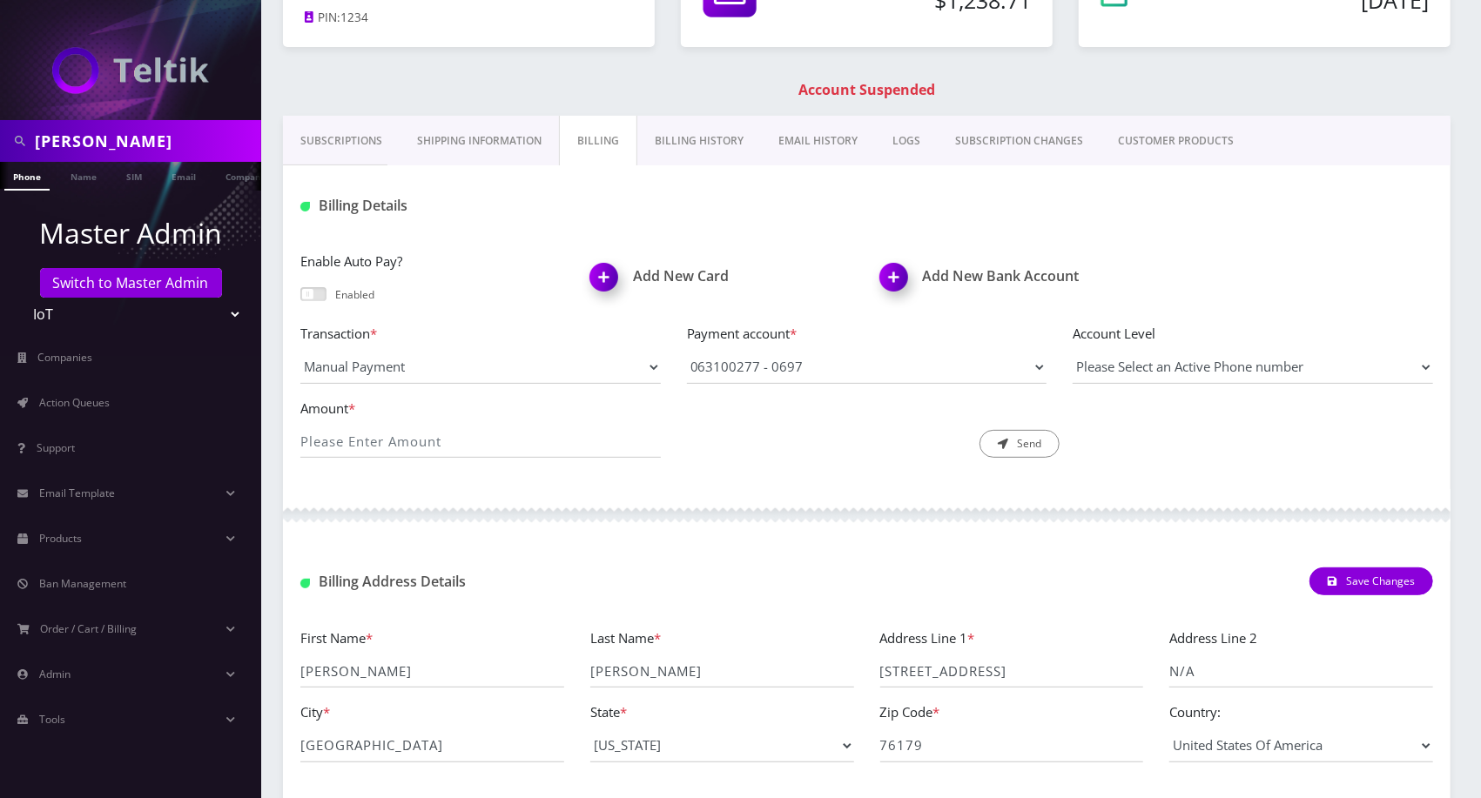
scroll to position [256, 0]
click at [481, 138] on link "Shipping Information" at bounding box center [479, 142] width 159 height 50
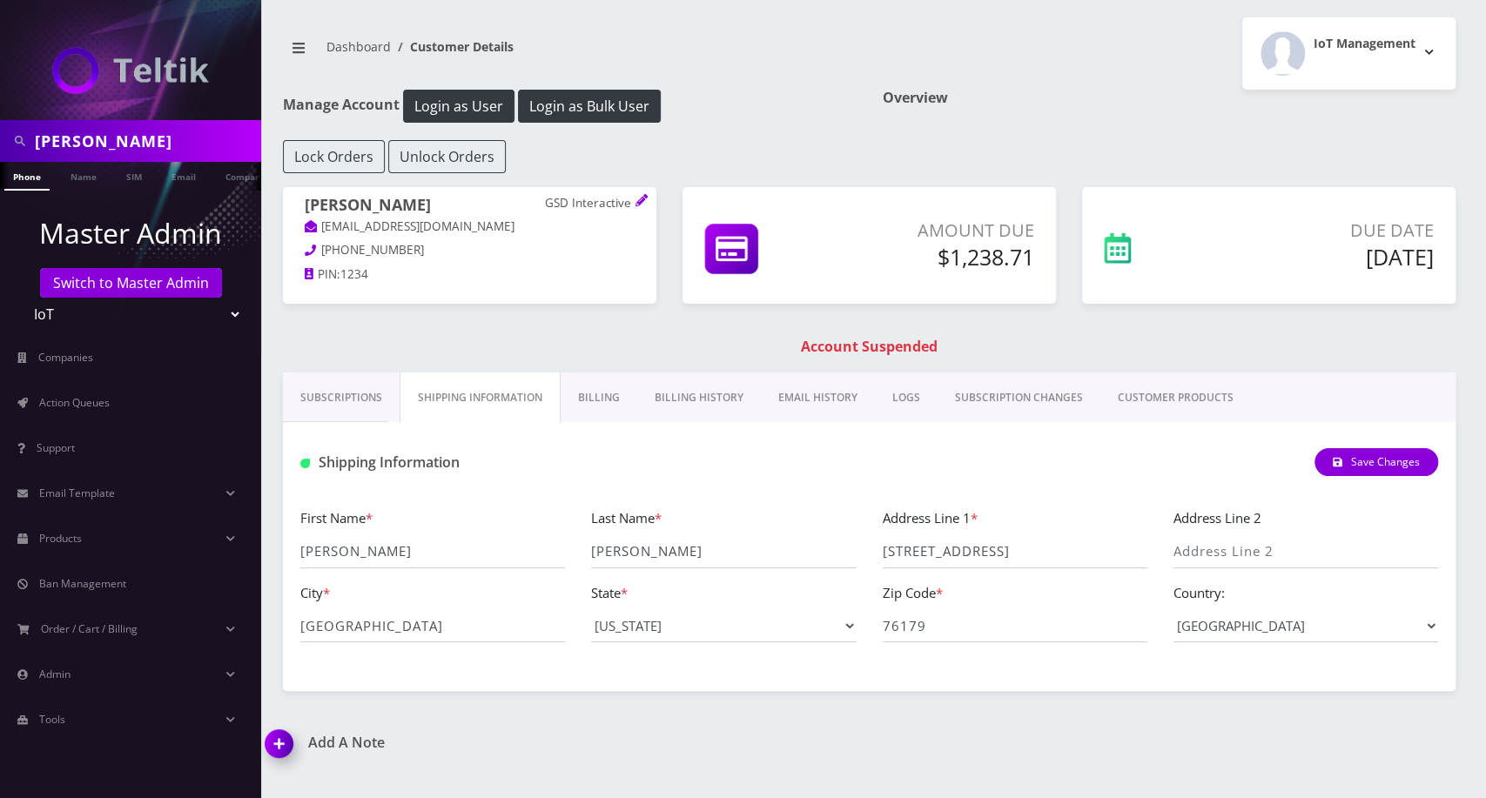
click at [147, 154] on input "tony n" at bounding box center [146, 140] width 222 height 33
click at [147, 155] on input "tony n" at bounding box center [146, 140] width 222 height 33
type input "abe"
click at [84, 185] on link "Name" at bounding box center [84, 176] width 44 height 29
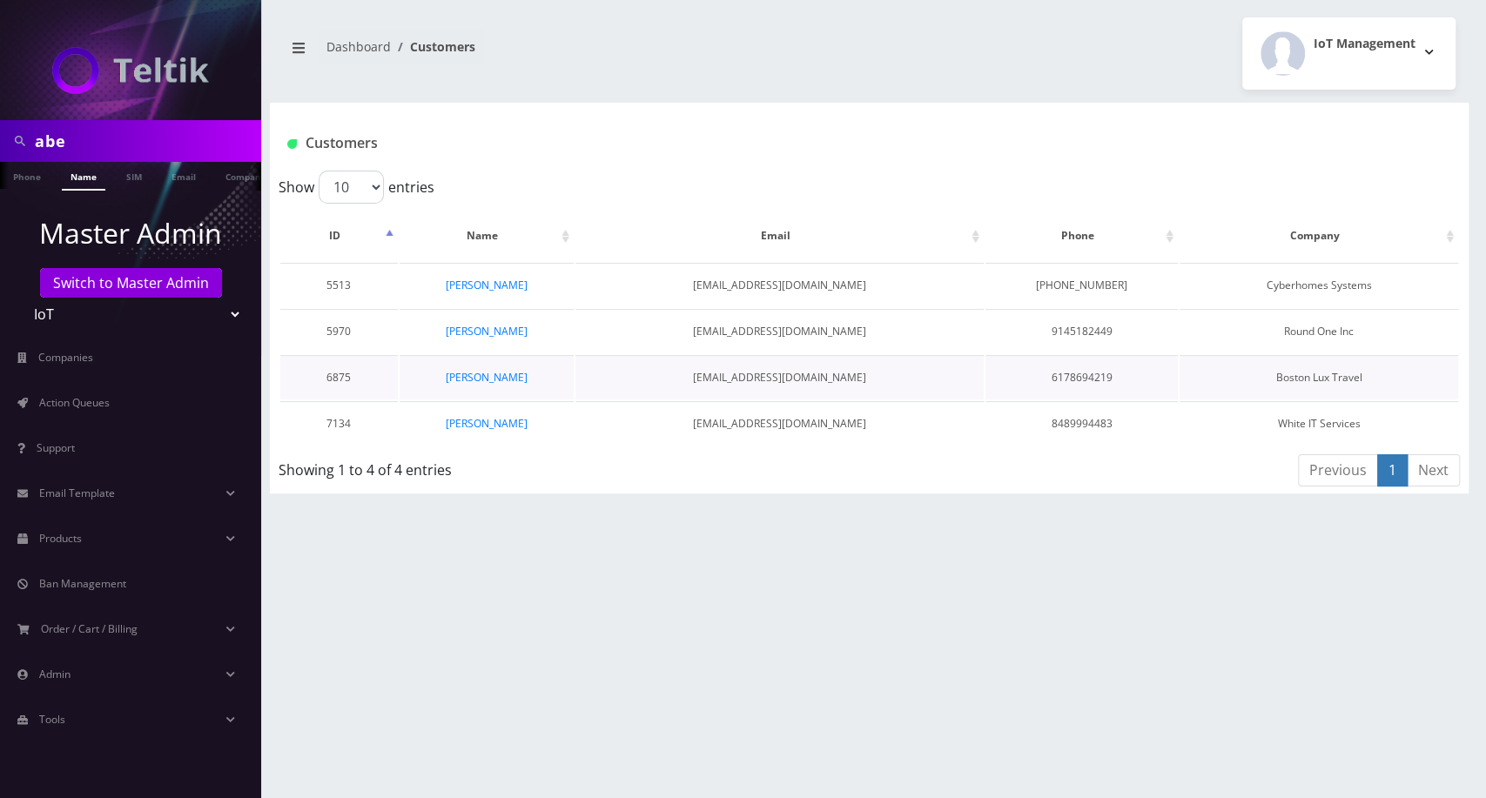
click at [489, 383] on td "[PERSON_NAME]" at bounding box center [487, 377] width 175 height 44
click at [487, 374] on link "[PERSON_NAME]" at bounding box center [487, 377] width 82 height 15
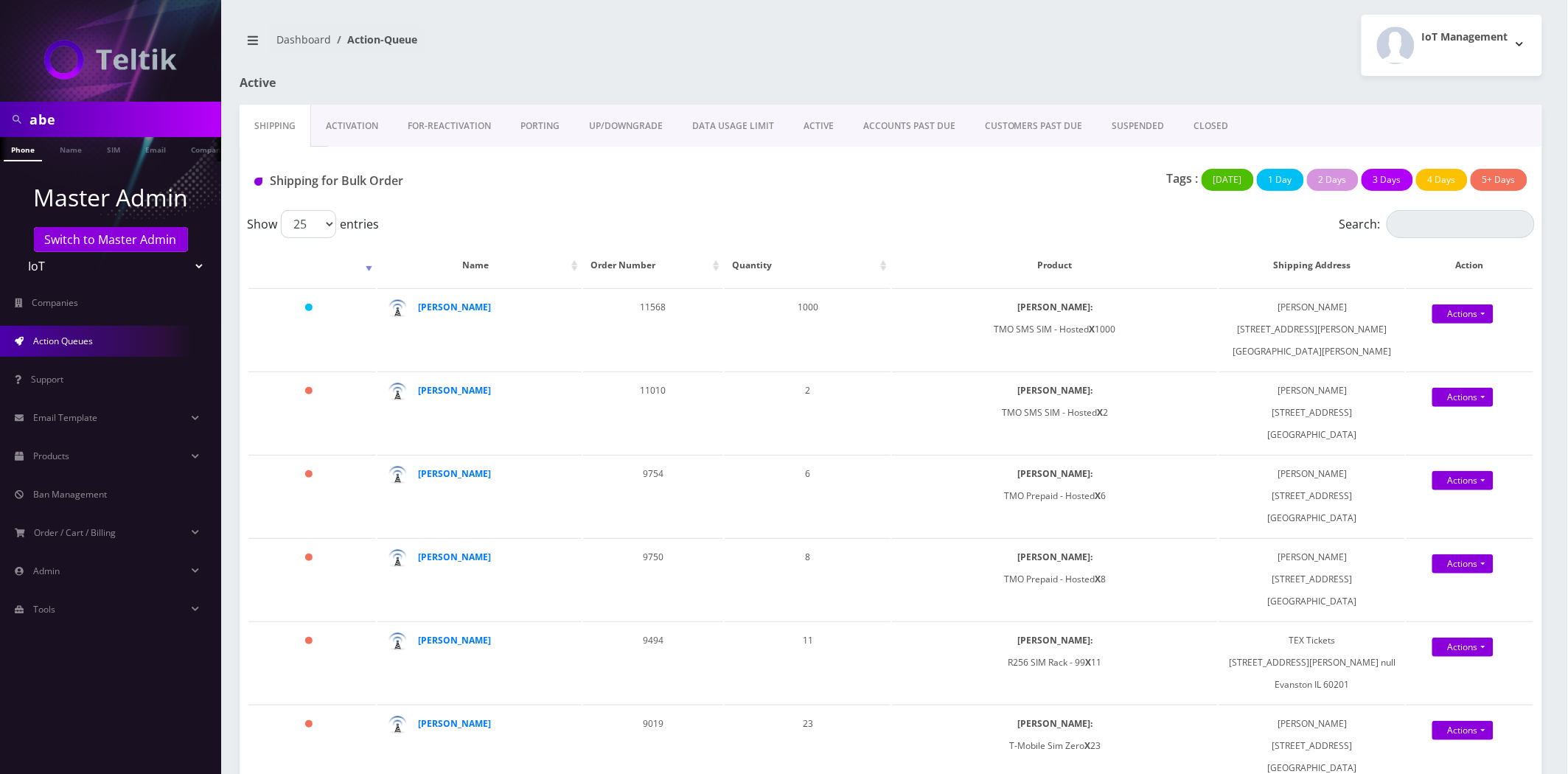
click at [81, 121] on input "abe" at bounding box center [124, 119] width 188 height 28
click at [82, 125] on input "abe" at bounding box center [124, 119] width 188 height 28
type input "abemark le"
click at [66, 148] on link "Name" at bounding box center [71, 149] width 37 height 25
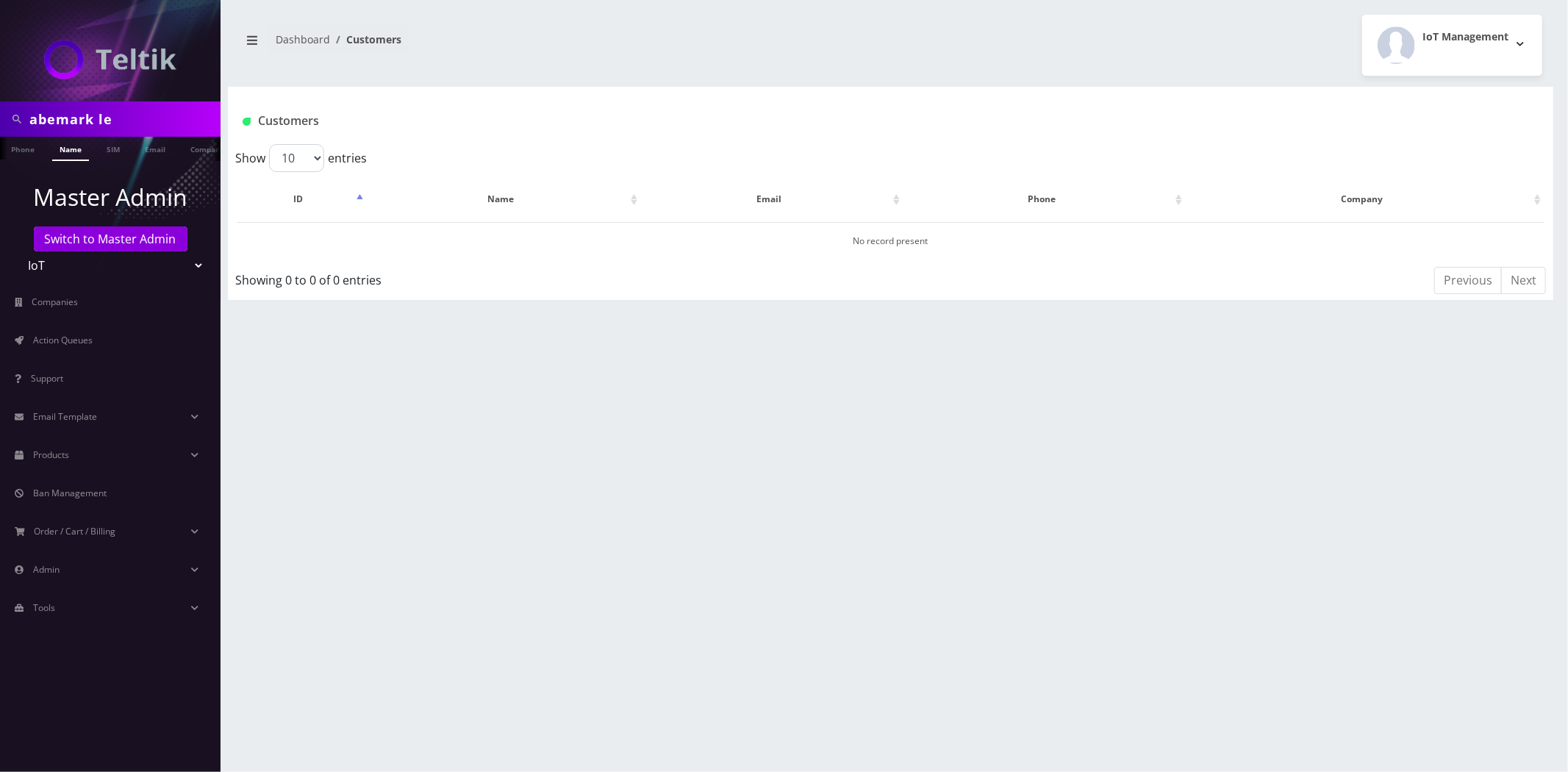
drag, startPoint x: 52, startPoint y: 116, endPoint x: 139, endPoint y: 119, distance: 87.1
click at [3, 122] on div "abemark le" at bounding box center [110, 118] width 213 height 28
type input "mark le"
click at [68, 149] on link "Name" at bounding box center [71, 149] width 37 height 24
click at [509, 240] on link "[PERSON_NAME]" at bounding box center [507, 241] width 69 height 13
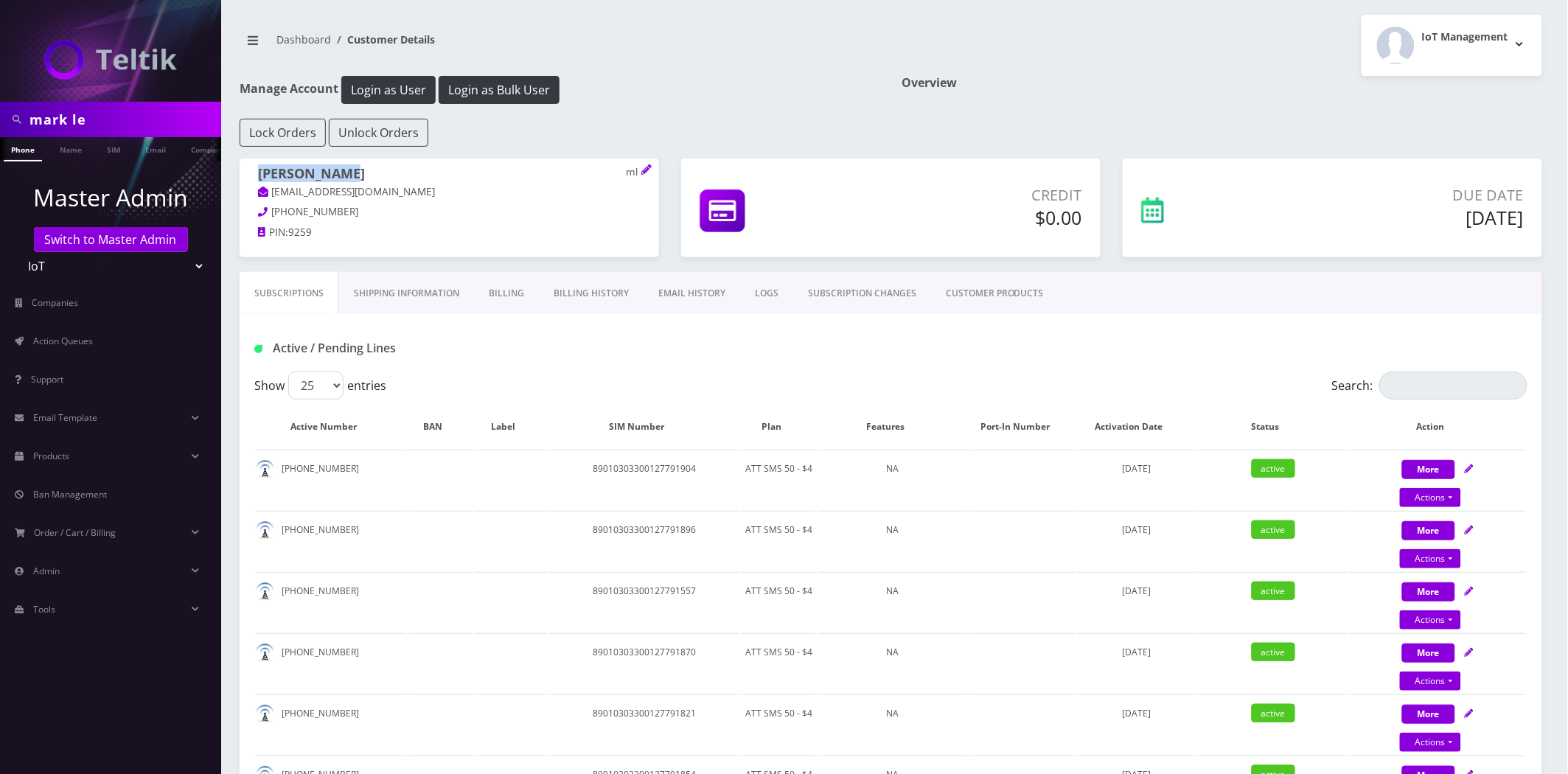
drag, startPoint x: 359, startPoint y: 164, endPoint x: 234, endPoint y: 179, distance: 125.9
click at [234, 179] on div "Mark Levenda ml markbton@gmail.com 812-391-0809 PIN: 9259" at bounding box center [449, 205] width 441 height 94
copy h1 "Mark Levenda"
click at [326, 174] on h1 "Mark Levenda ml" at bounding box center [450, 175] width 383 height 19
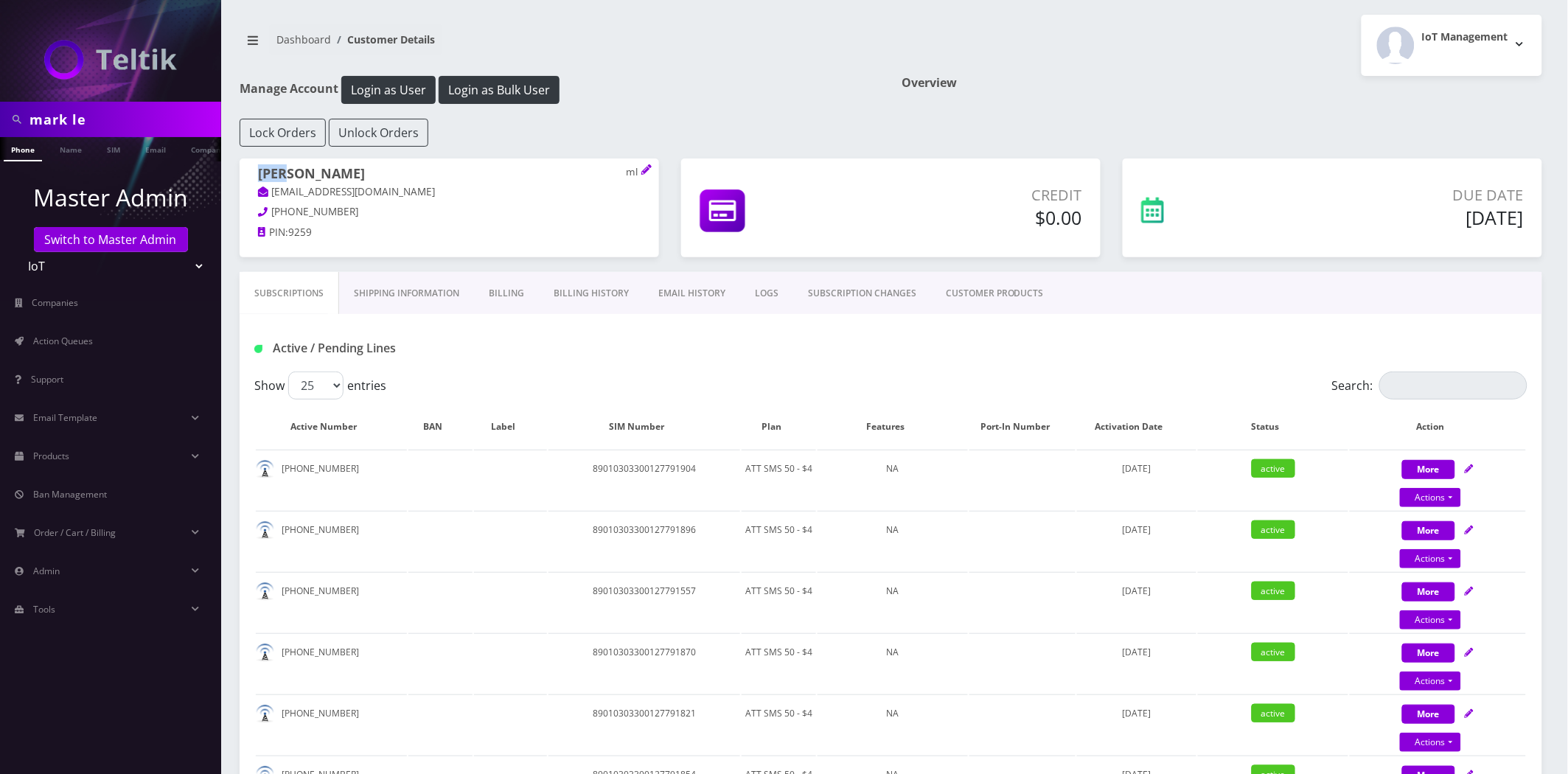
drag, startPoint x: 293, startPoint y: 170, endPoint x: 241, endPoint y: 170, distance: 52.0
click at [241, 170] on div "Mark Levenda ml markbton@gmail.com 812-391-0809 PIN: 9259" at bounding box center [449, 205] width 419 height 94
copy h1 "Mark"
drag, startPoint x: 321, startPoint y: 202, endPoint x: 271, endPoint y: 189, distance: 51.7
click at [271, 189] on p "markbton@gmail.com" at bounding box center [450, 192] width 383 height 16
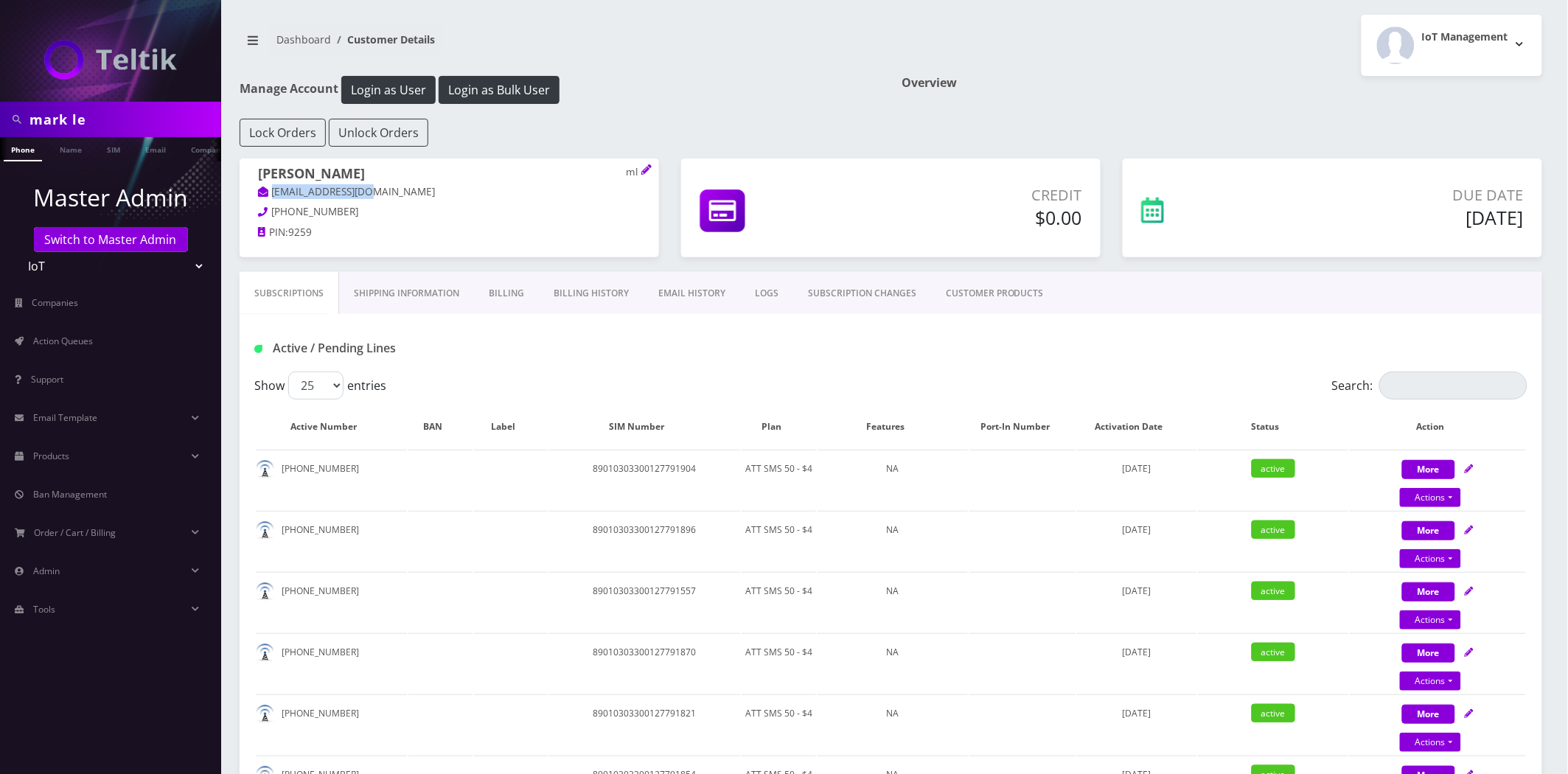
copy link "markbton@gmail.com"
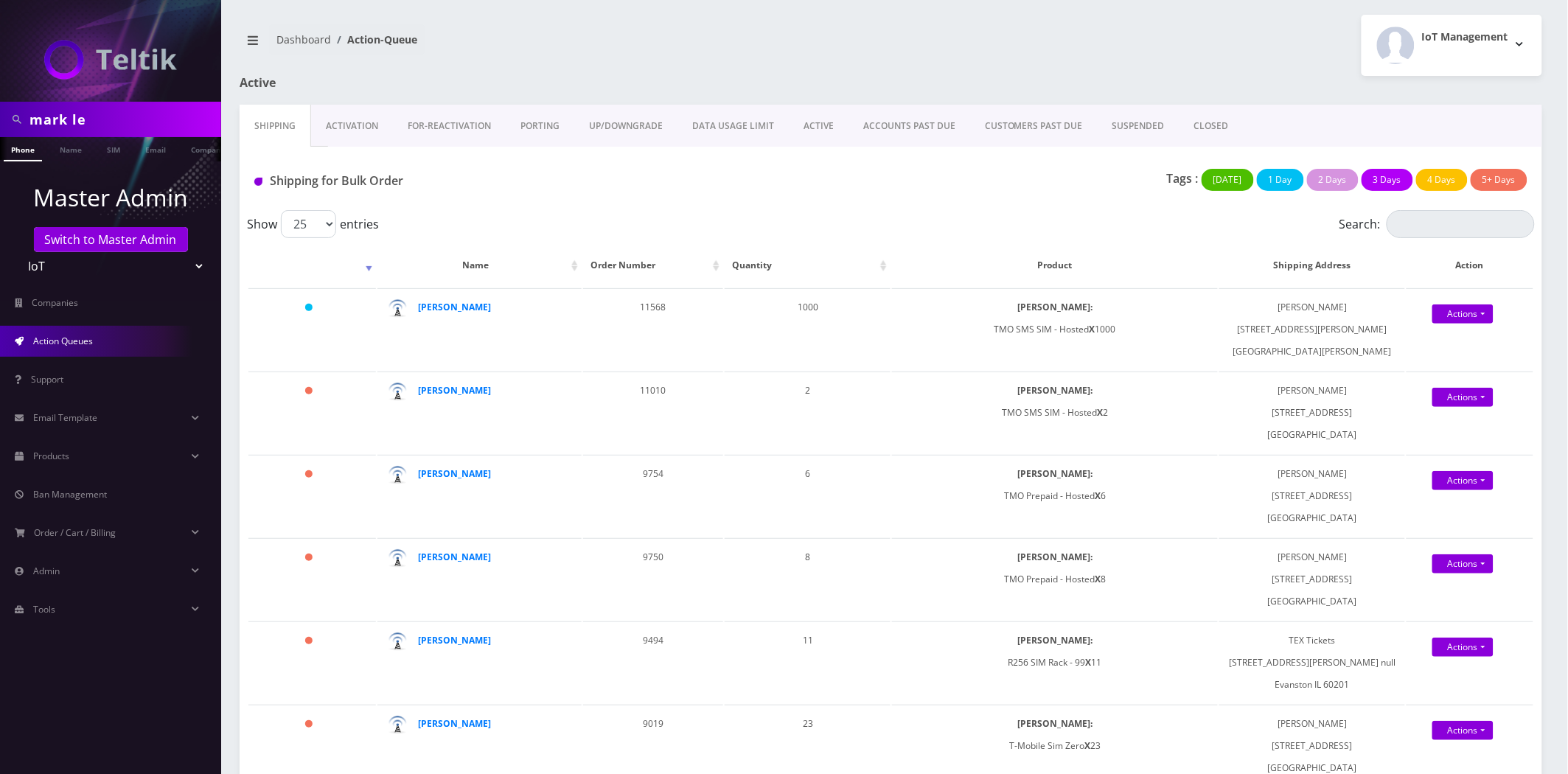
click at [135, 123] on input "mark le" at bounding box center [124, 119] width 188 height 28
paste input "8901240357106018653"
paste input "text"
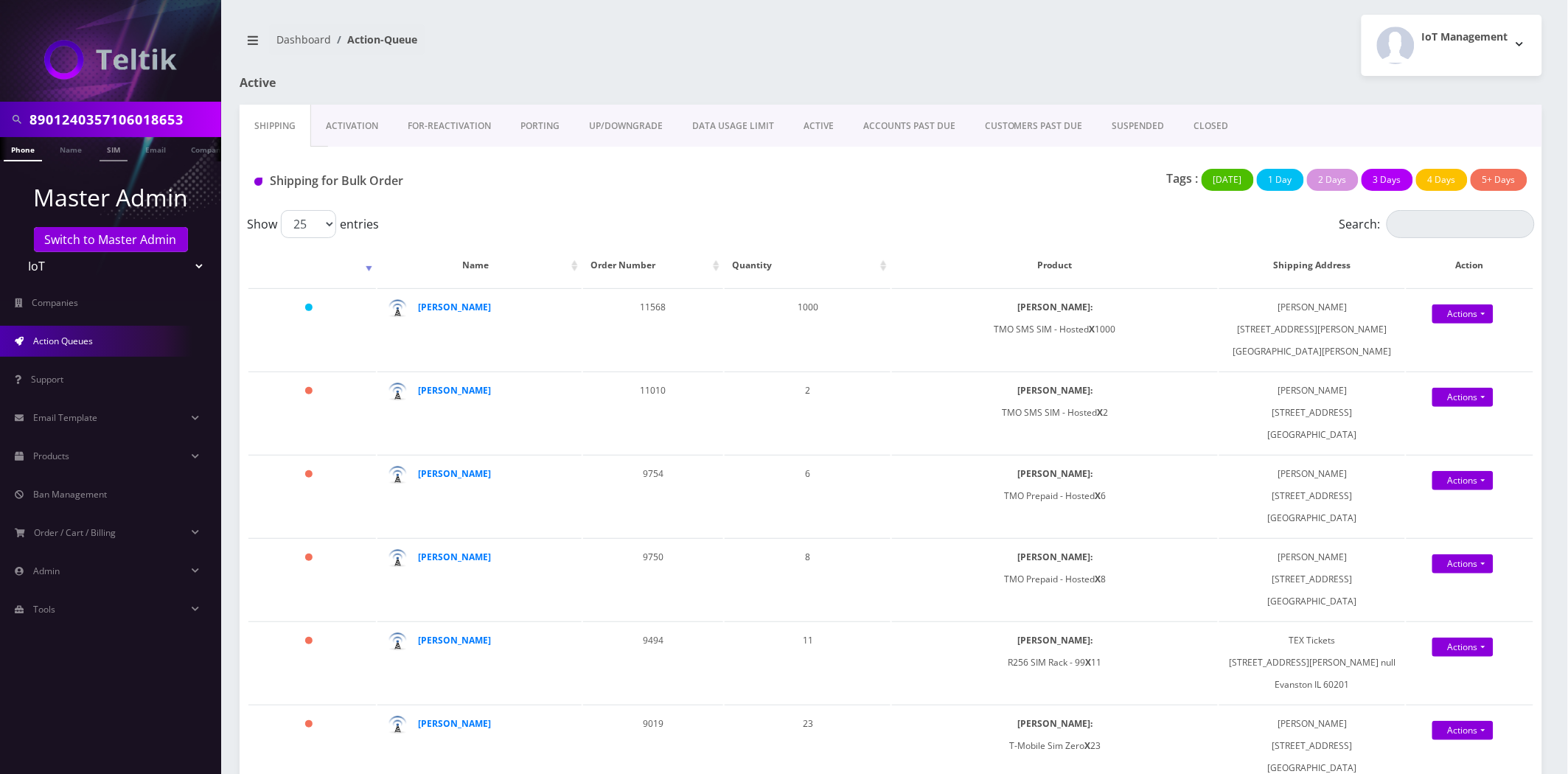
scroll to position [0, 0]
type input "8901240357106018653"
click at [103, 146] on link "SIM" at bounding box center [114, 149] width 28 height 25
